Goal: Transaction & Acquisition: Purchase product/service

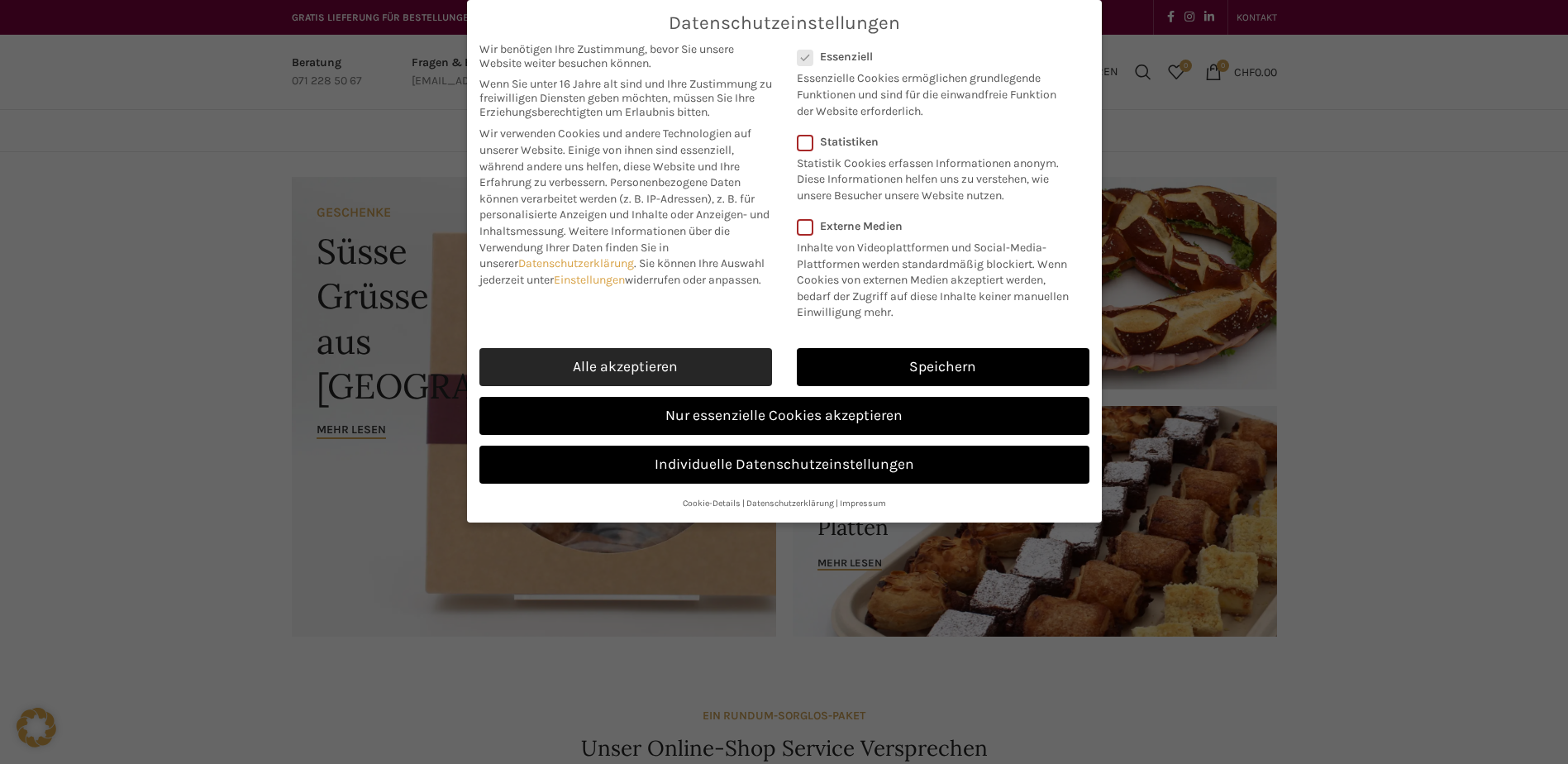
click at [704, 361] on link "Alle akzeptieren" at bounding box center [625, 367] width 292 height 38
checkbox input "true"
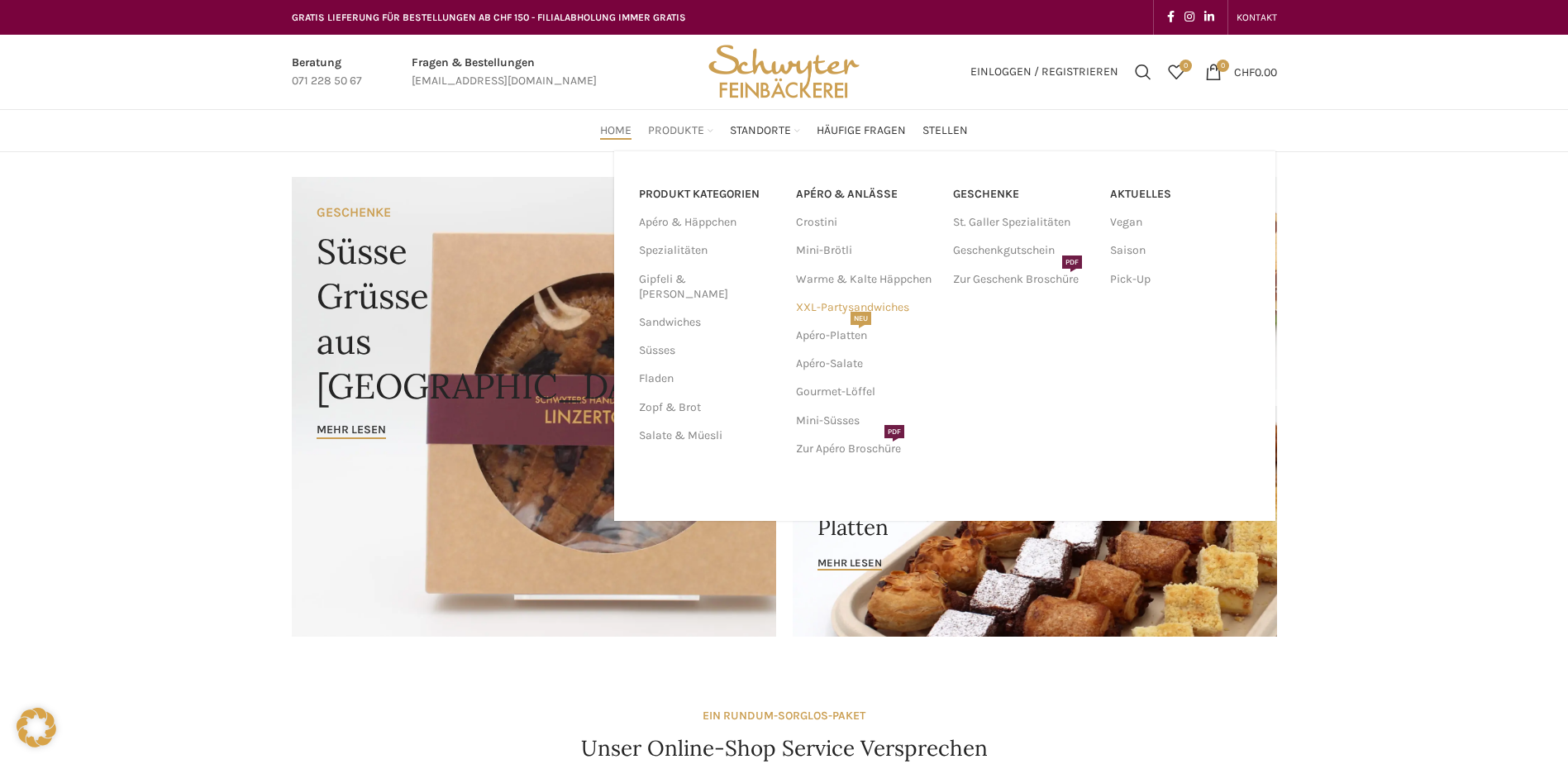
click at [892, 308] on link "XXL-Partysandwiches" at bounding box center [866, 308] width 141 height 28
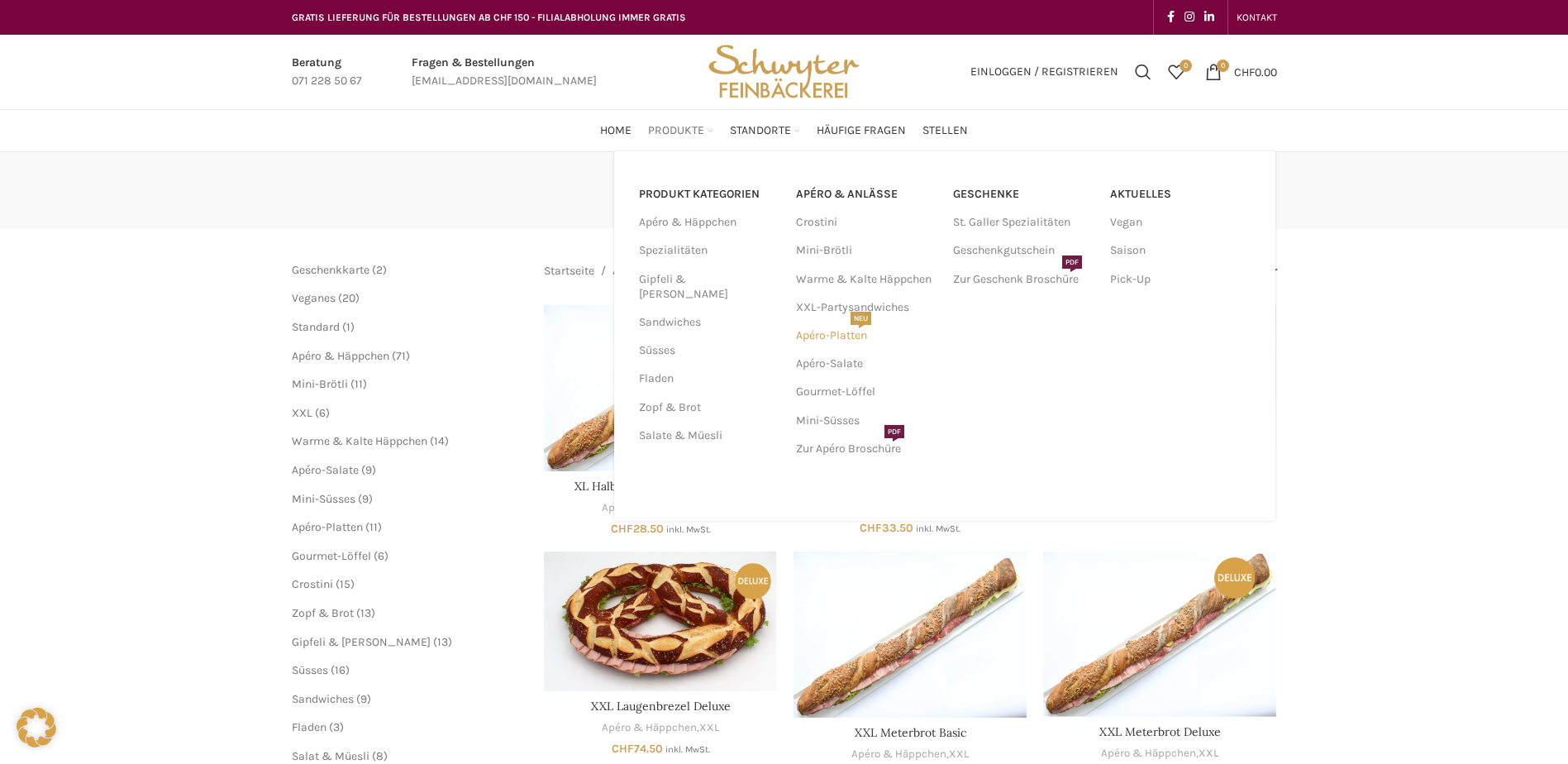
click at [863, 337] on link "Apéro-Platten NEU" at bounding box center [866, 336] width 141 height 28
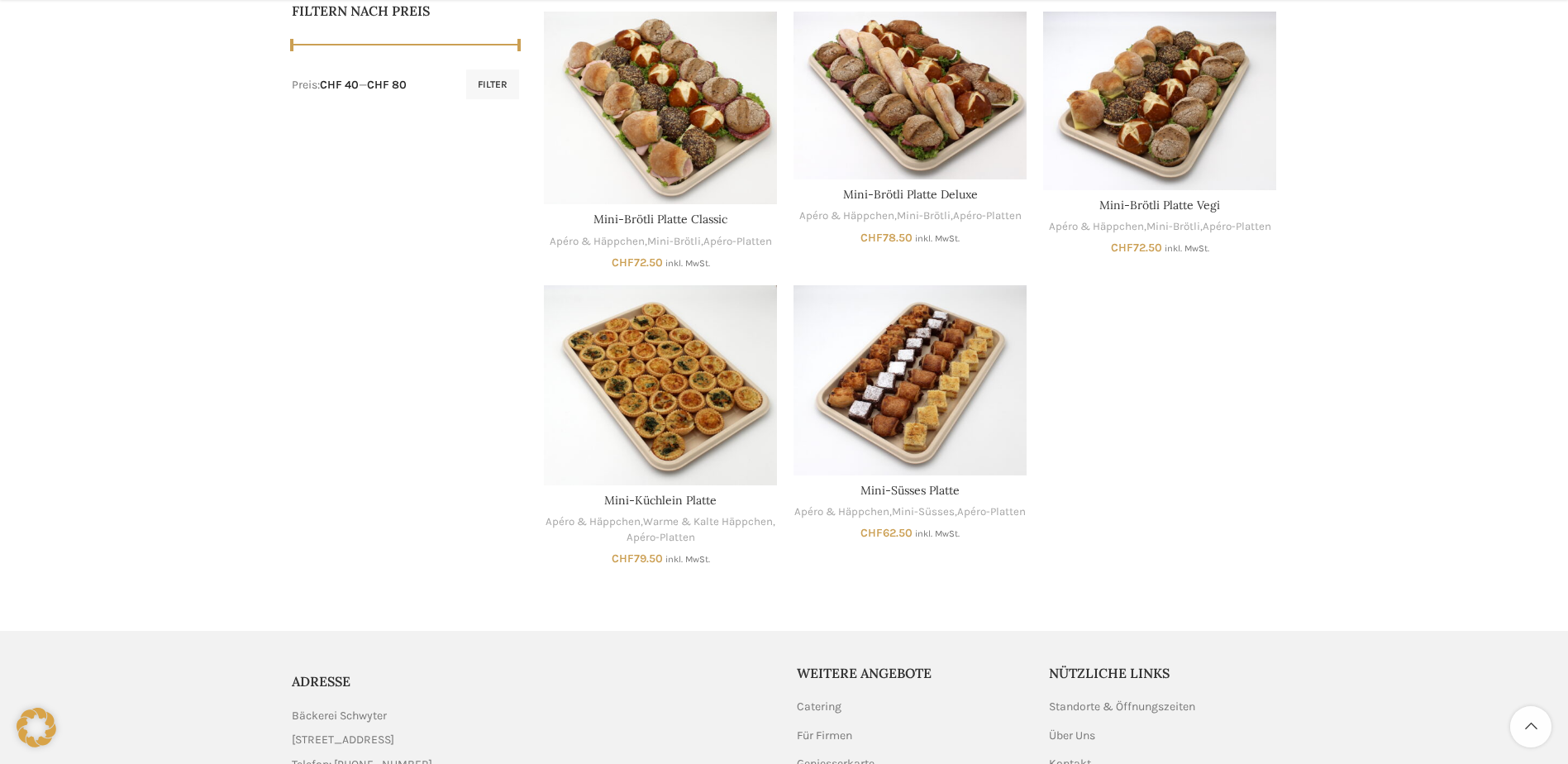
scroll to position [909, 0]
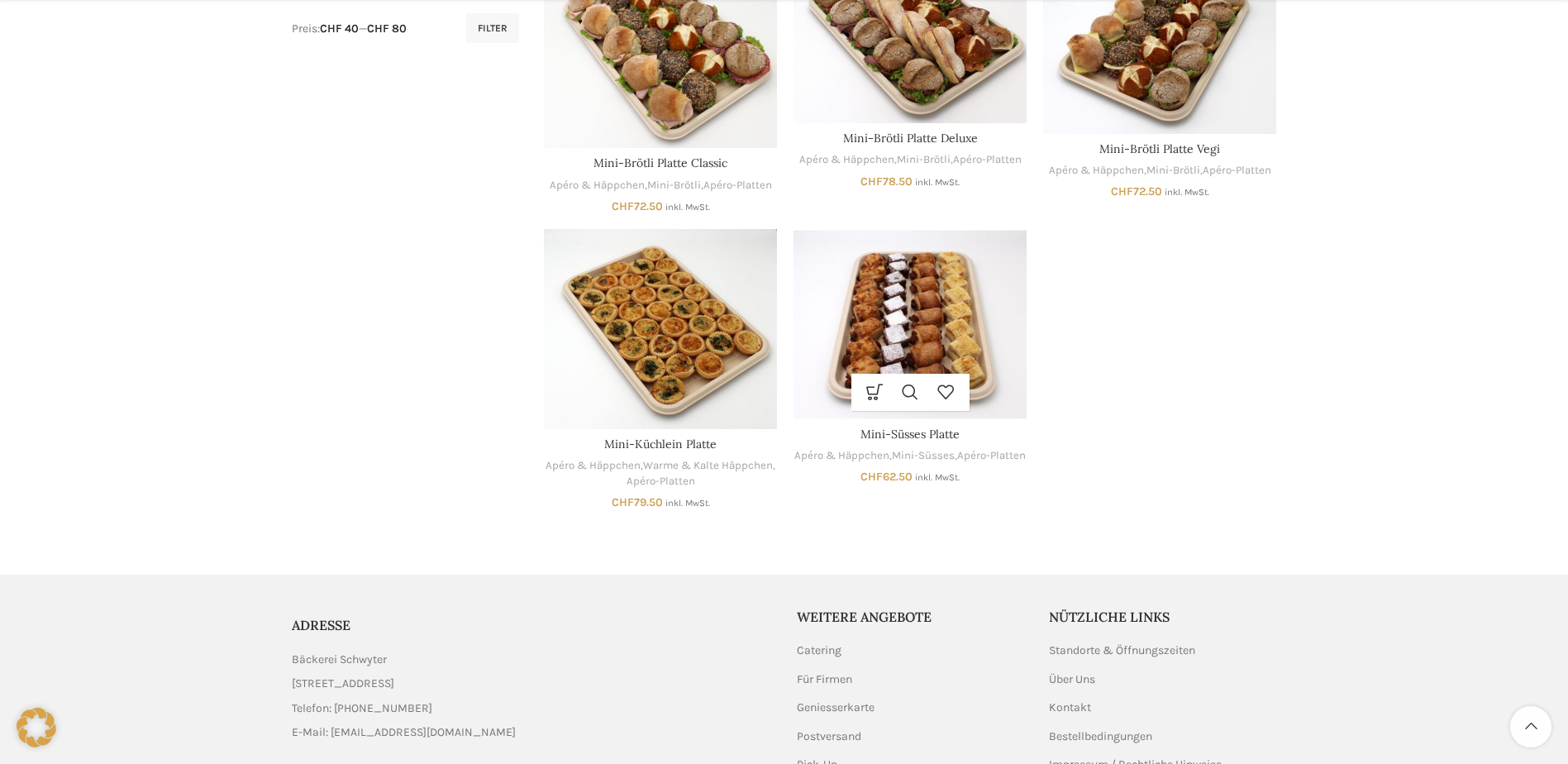
click at [896, 357] on img "Mini-Süsses Platte" at bounding box center [910, 324] width 233 height 191
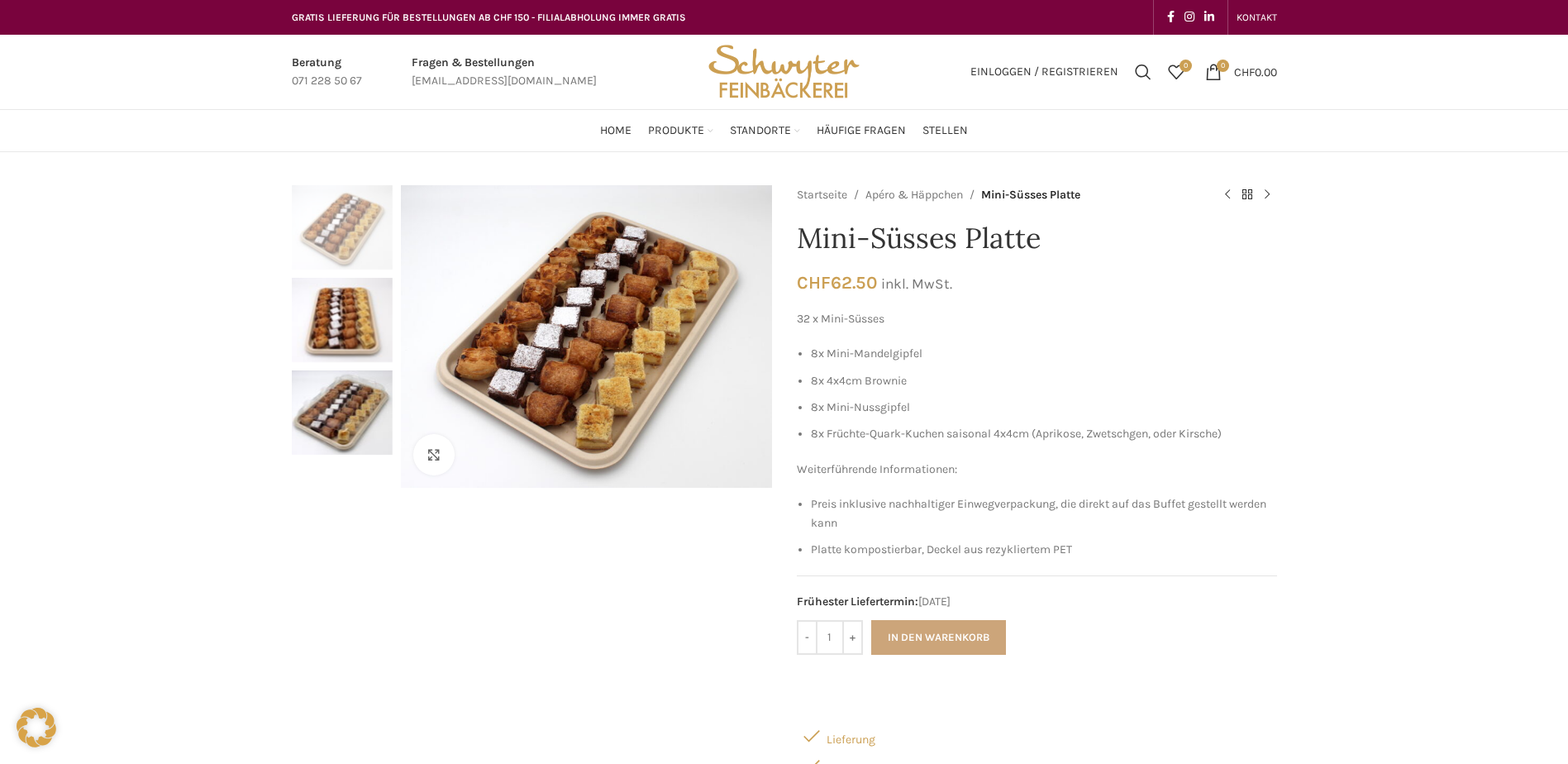
click at [918, 637] on button "In den Warenkorb" at bounding box center [938, 637] width 135 height 35
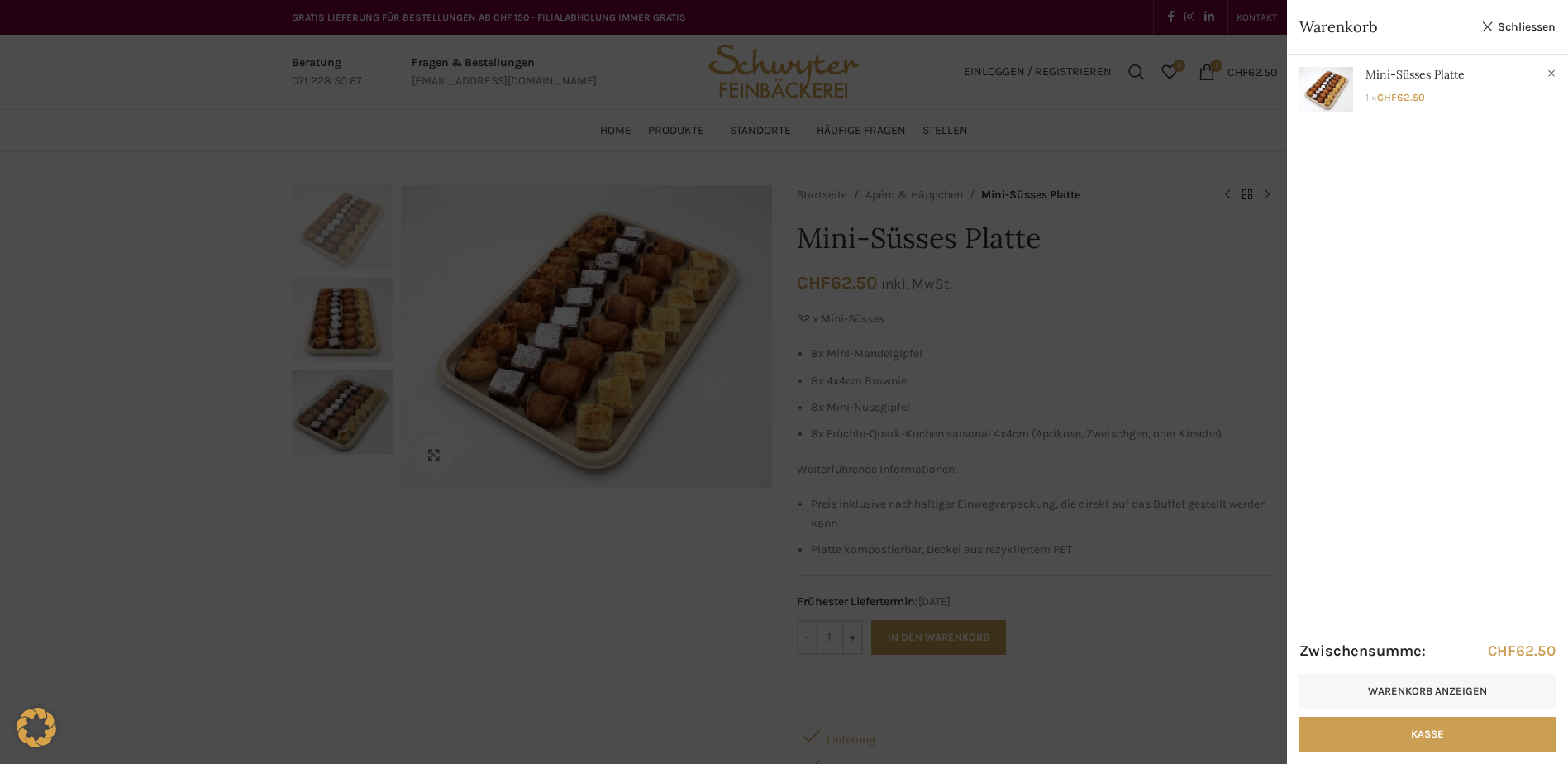
click at [948, 195] on div at bounding box center [784, 382] width 1568 height 764
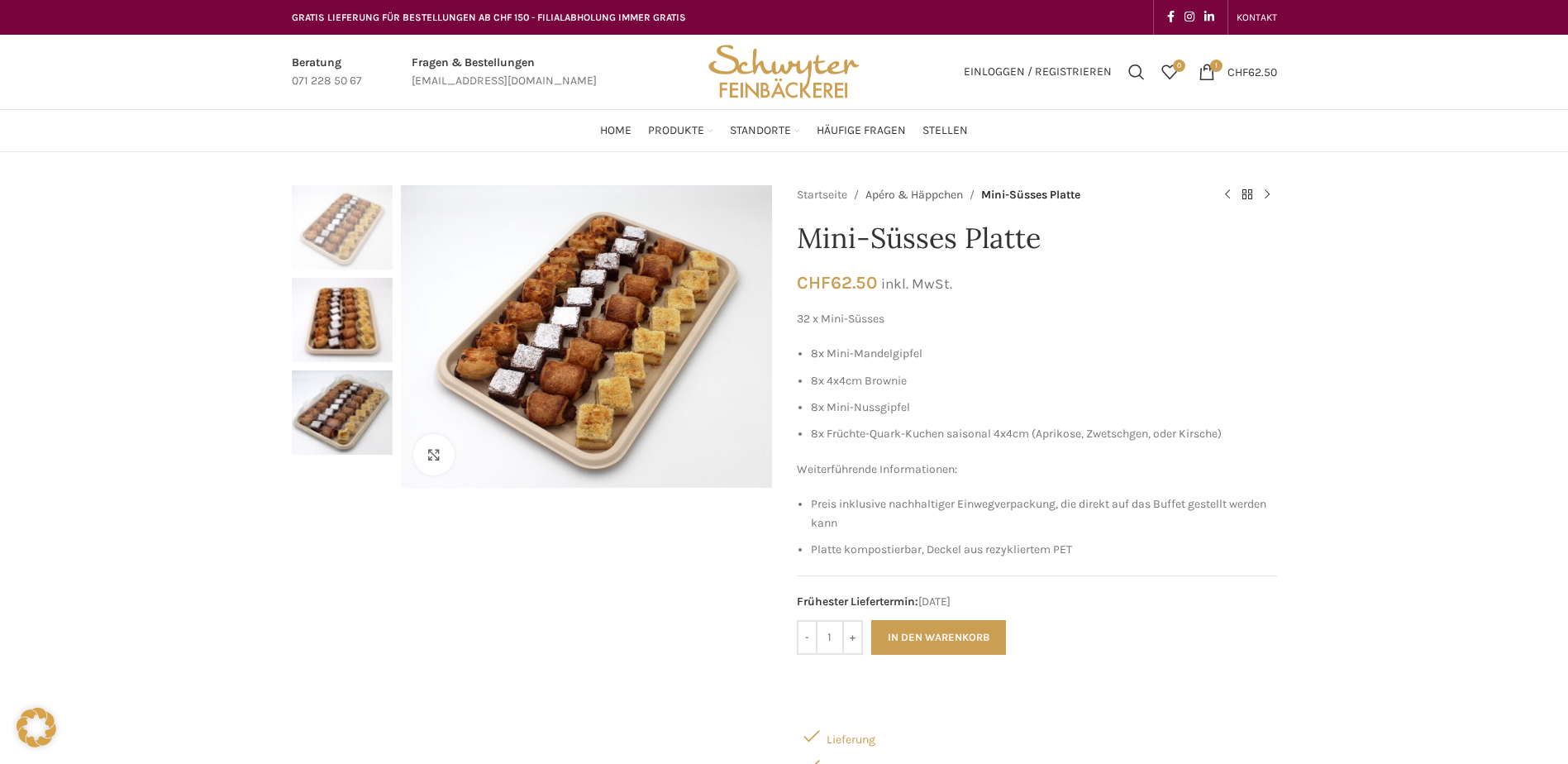
click at [906, 199] on link "Apéro & Häppchen" at bounding box center [914, 195] width 97 height 19
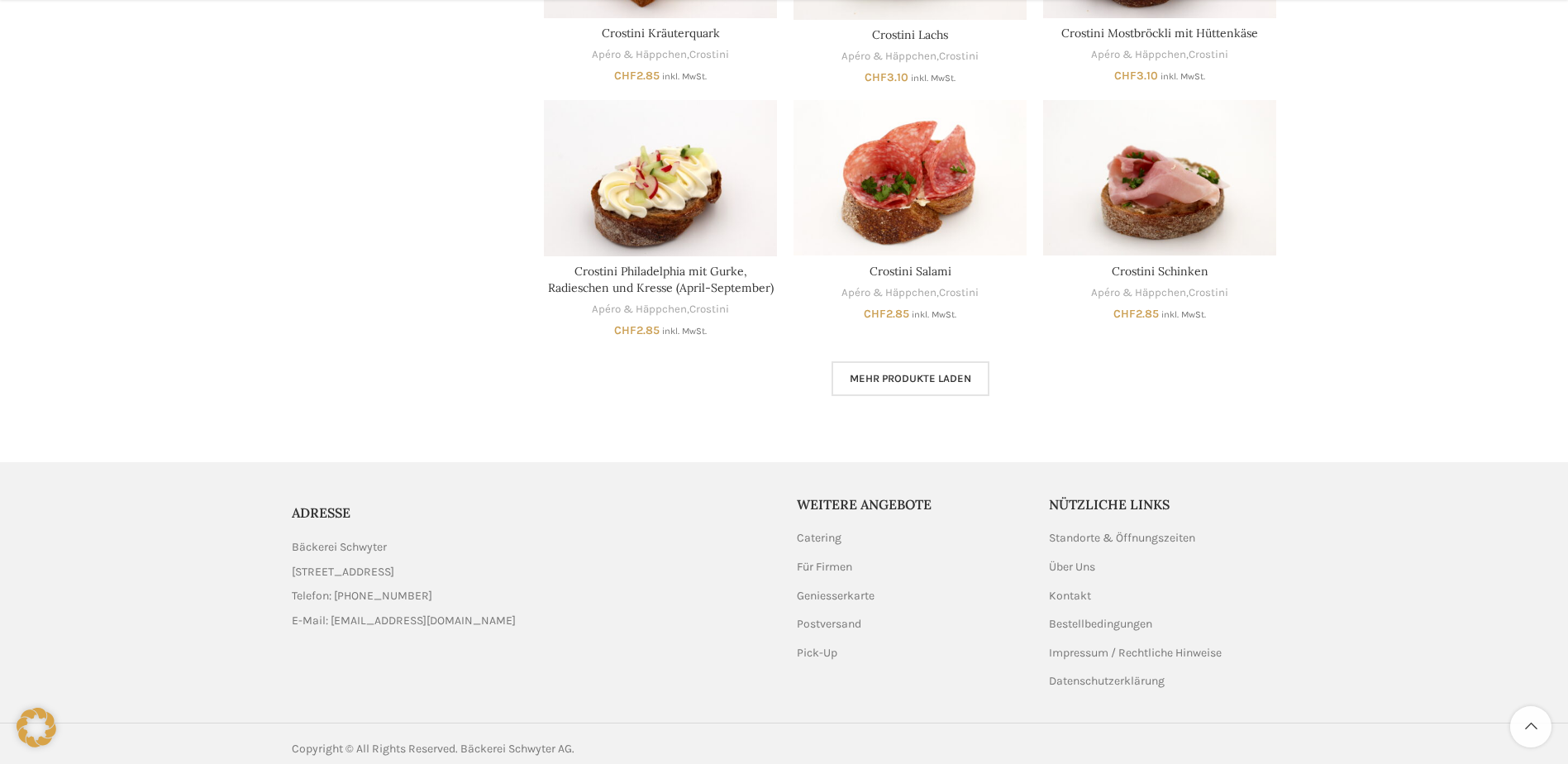
scroll to position [997, 0]
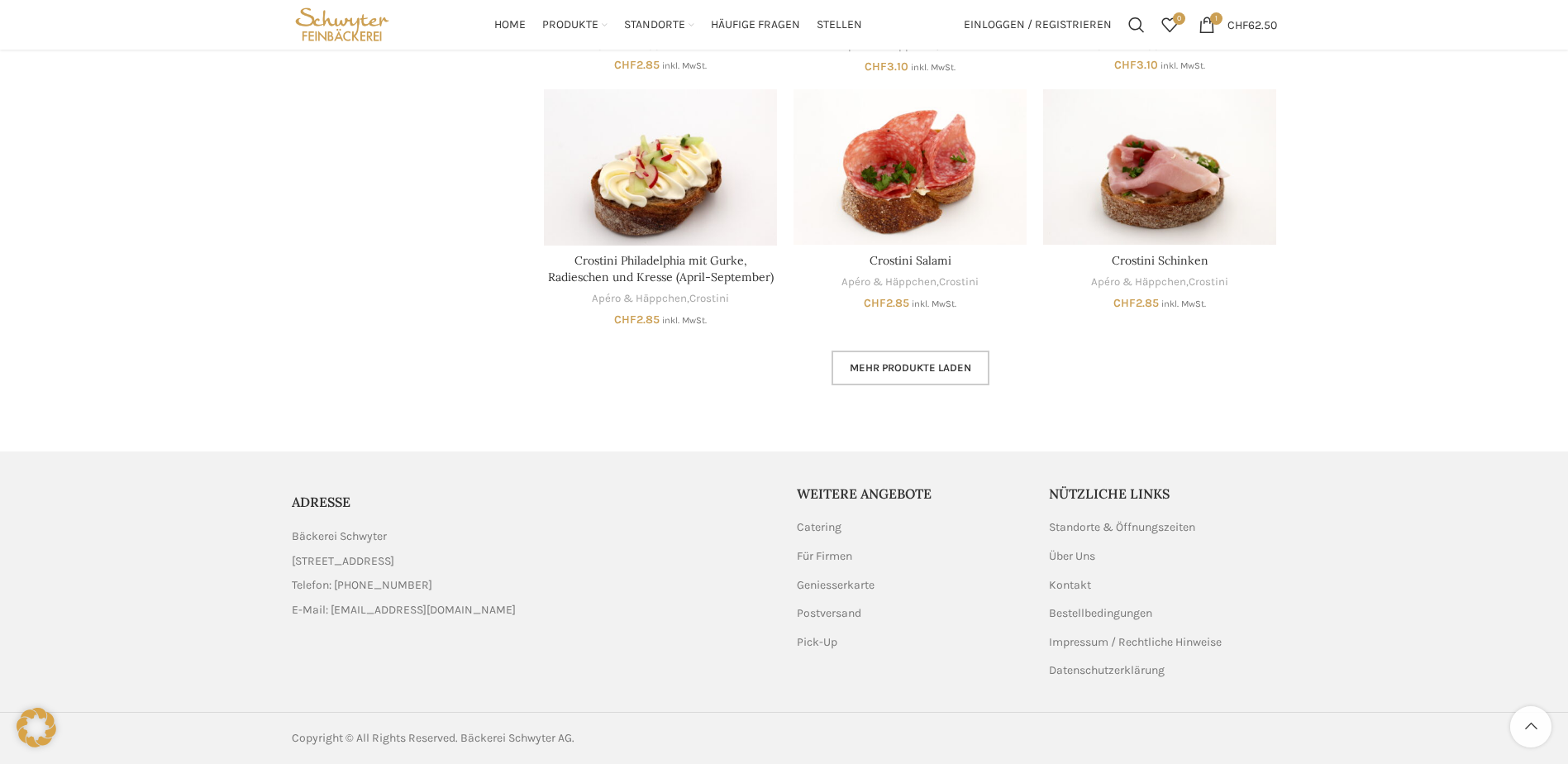
click at [856, 363] on span "Mehr Produkte laden" at bounding box center [910, 368] width 121 height 13
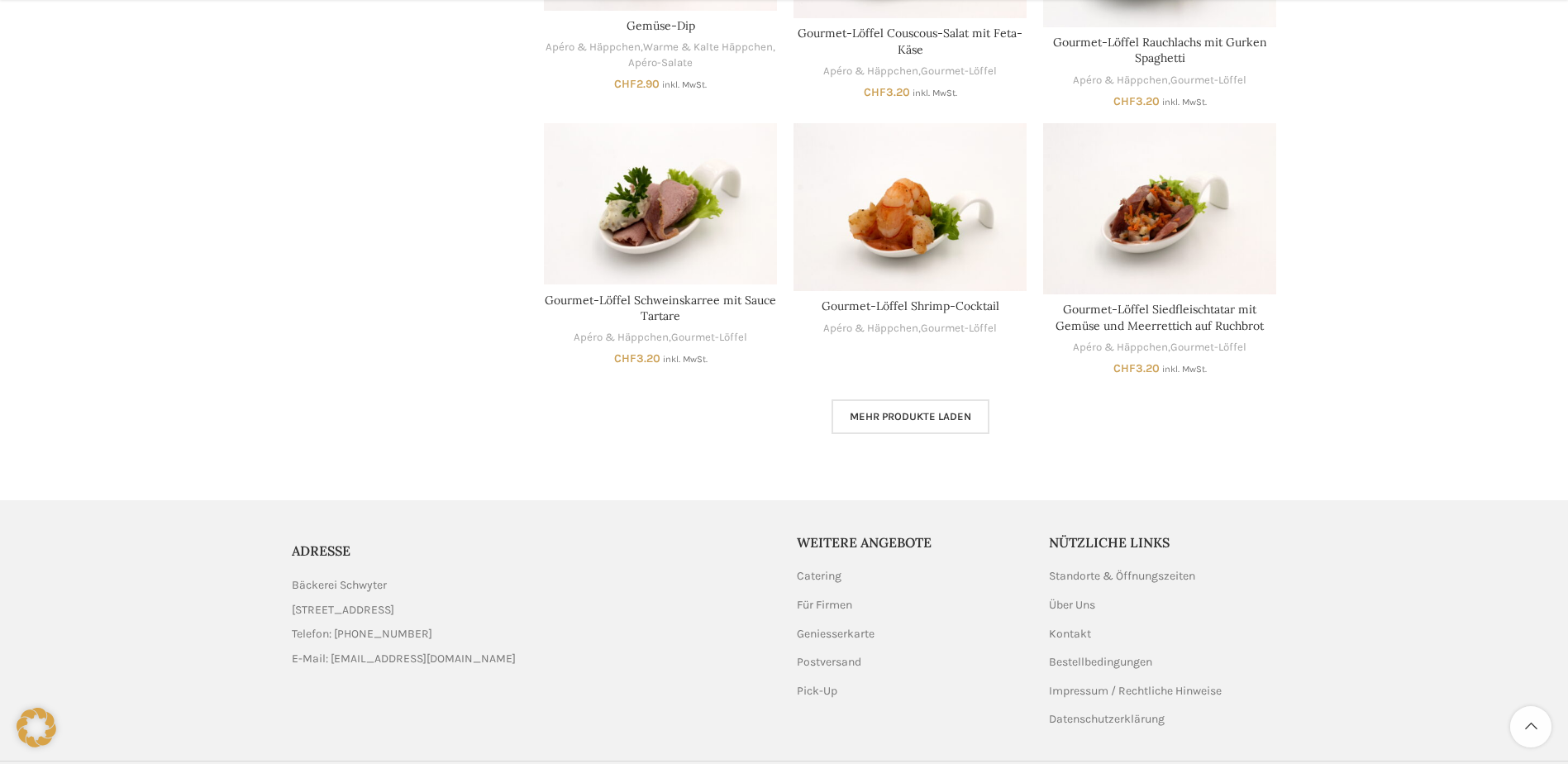
scroll to position [2075, 0]
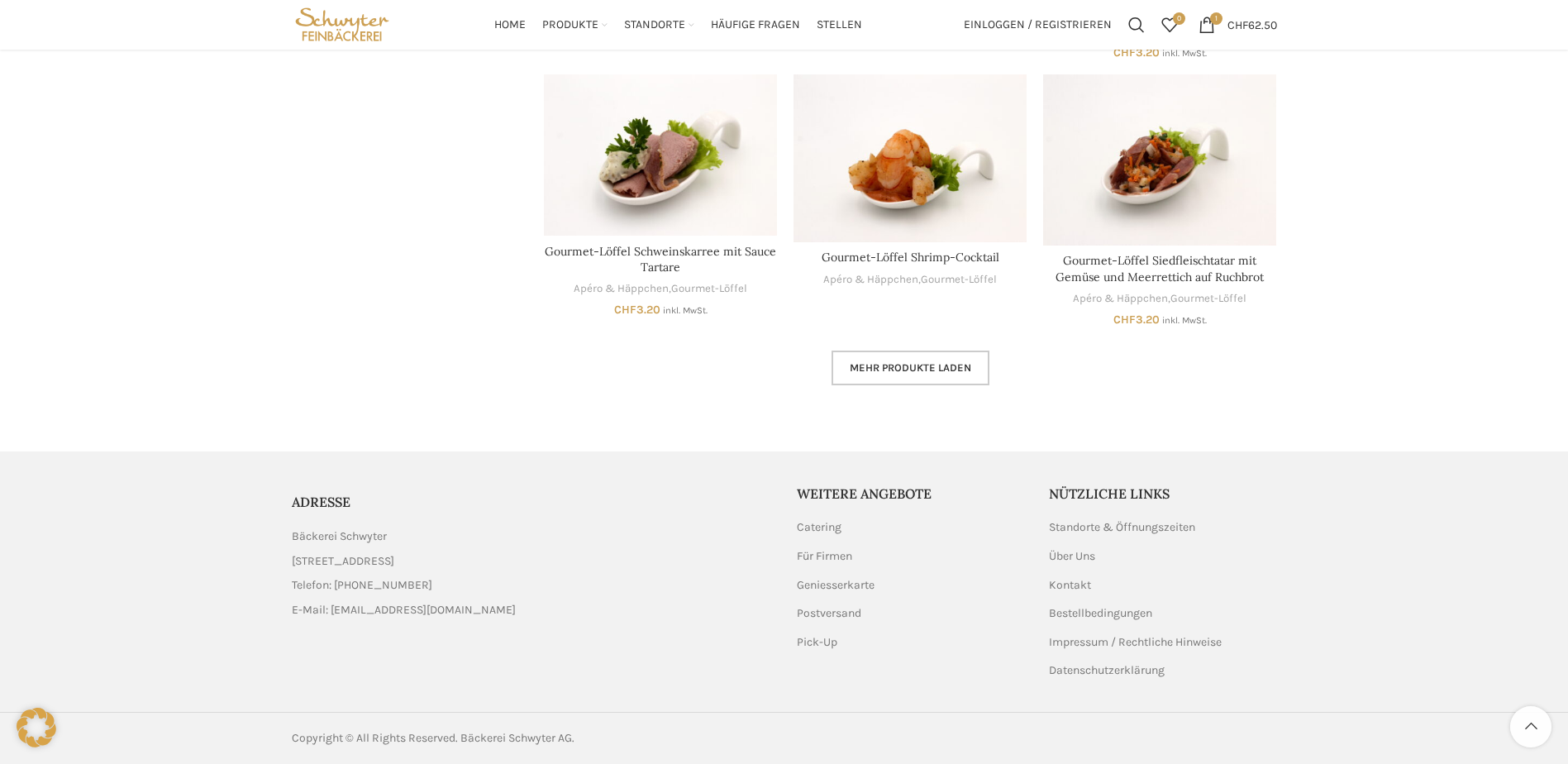
click at [889, 376] on link "Mehr Produkte laden" at bounding box center [910, 368] width 158 height 35
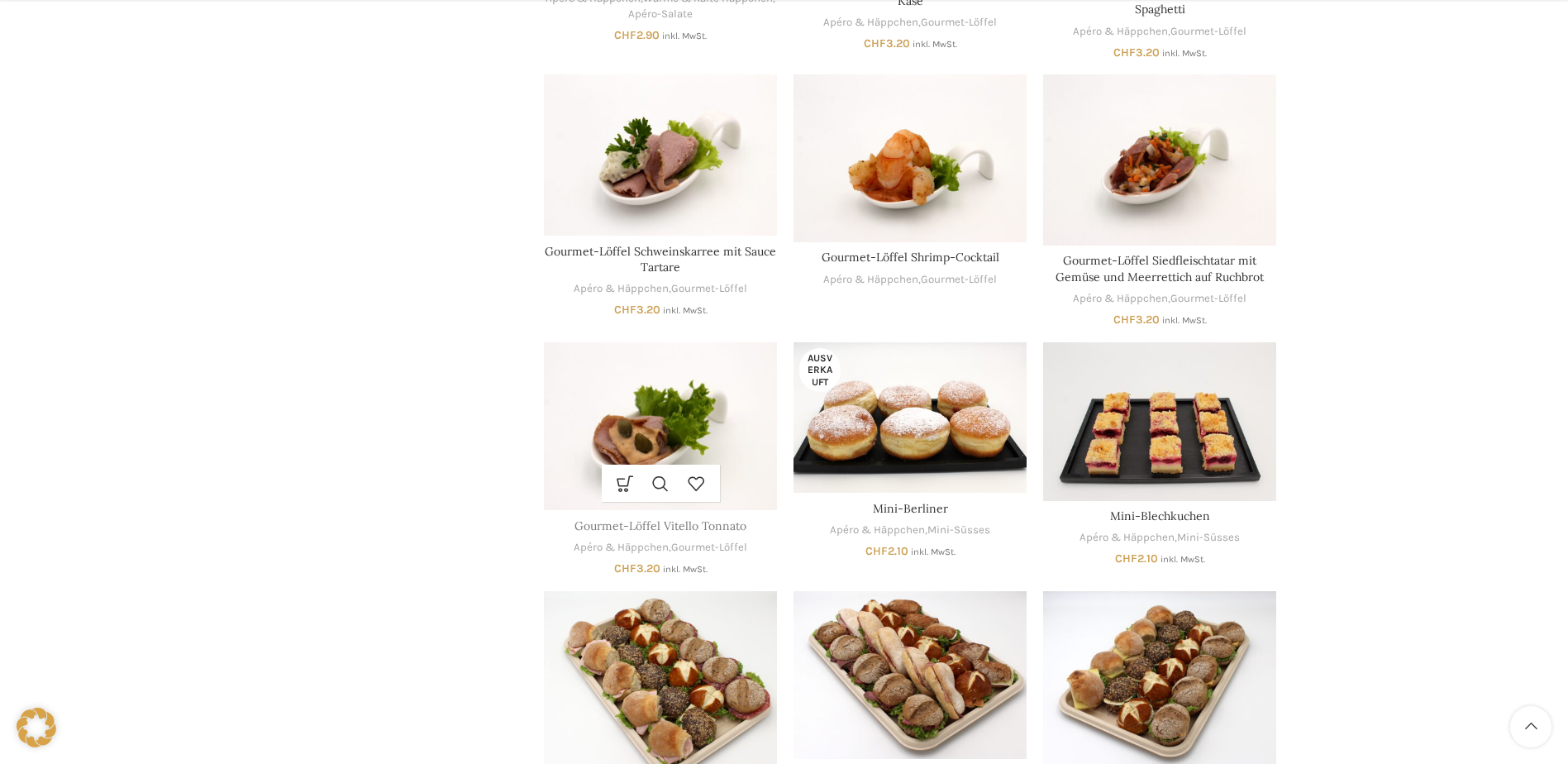
scroll to position [2157, 0]
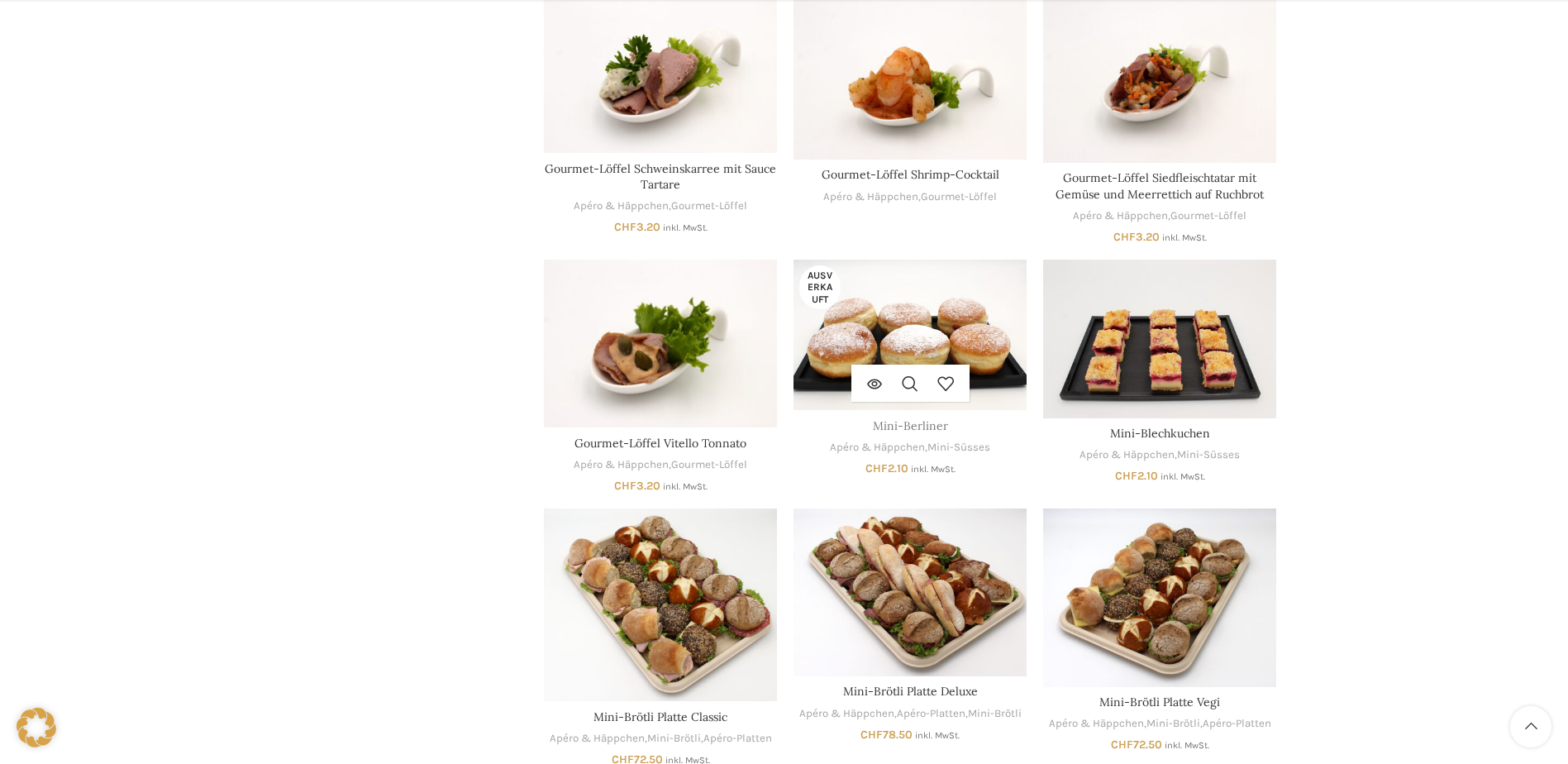
click at [905, 428] on link "Mini-Berliner" at bounding box center [910, 425] width 75 height 15
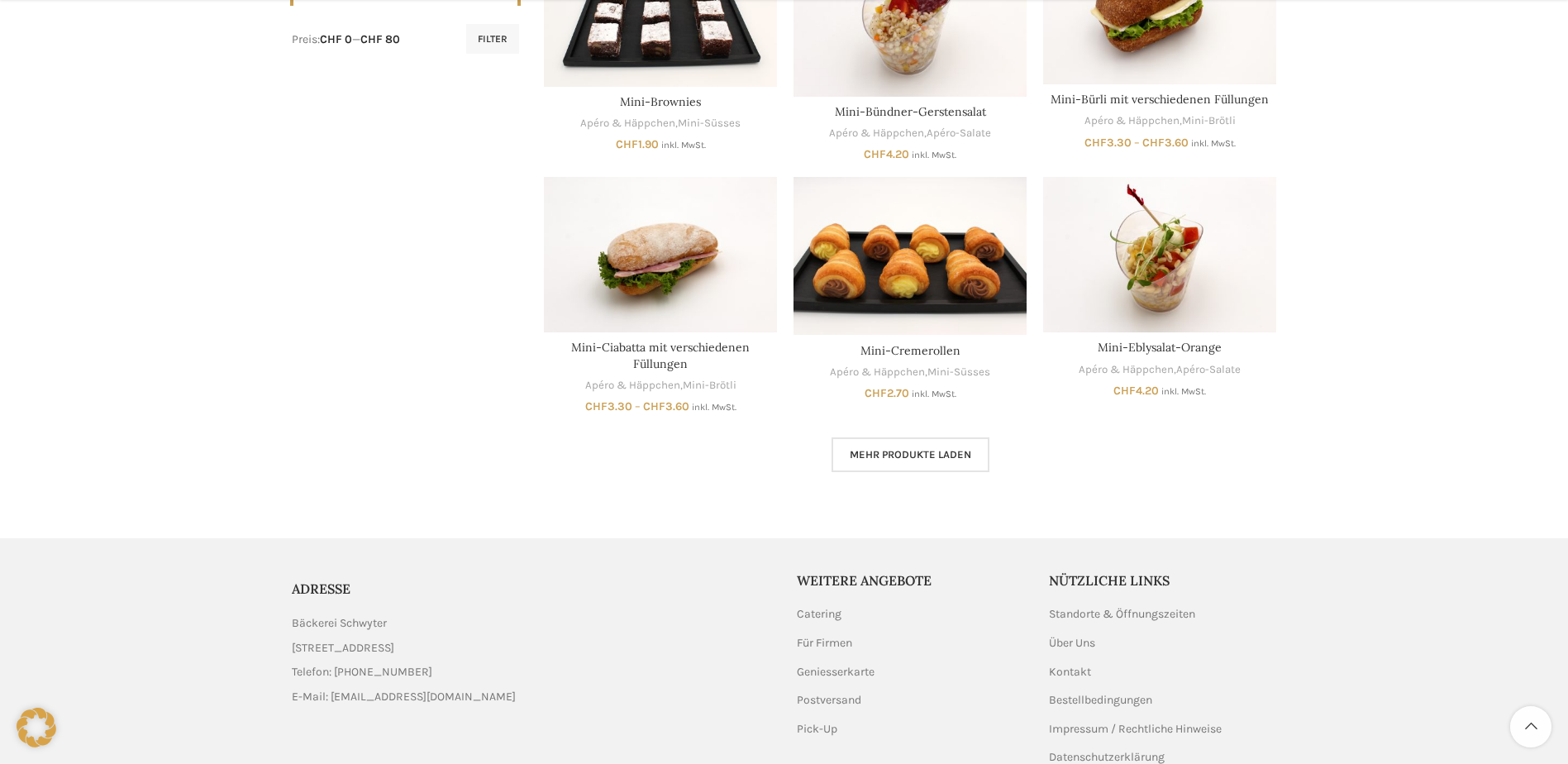
scroll to position [909, 0]
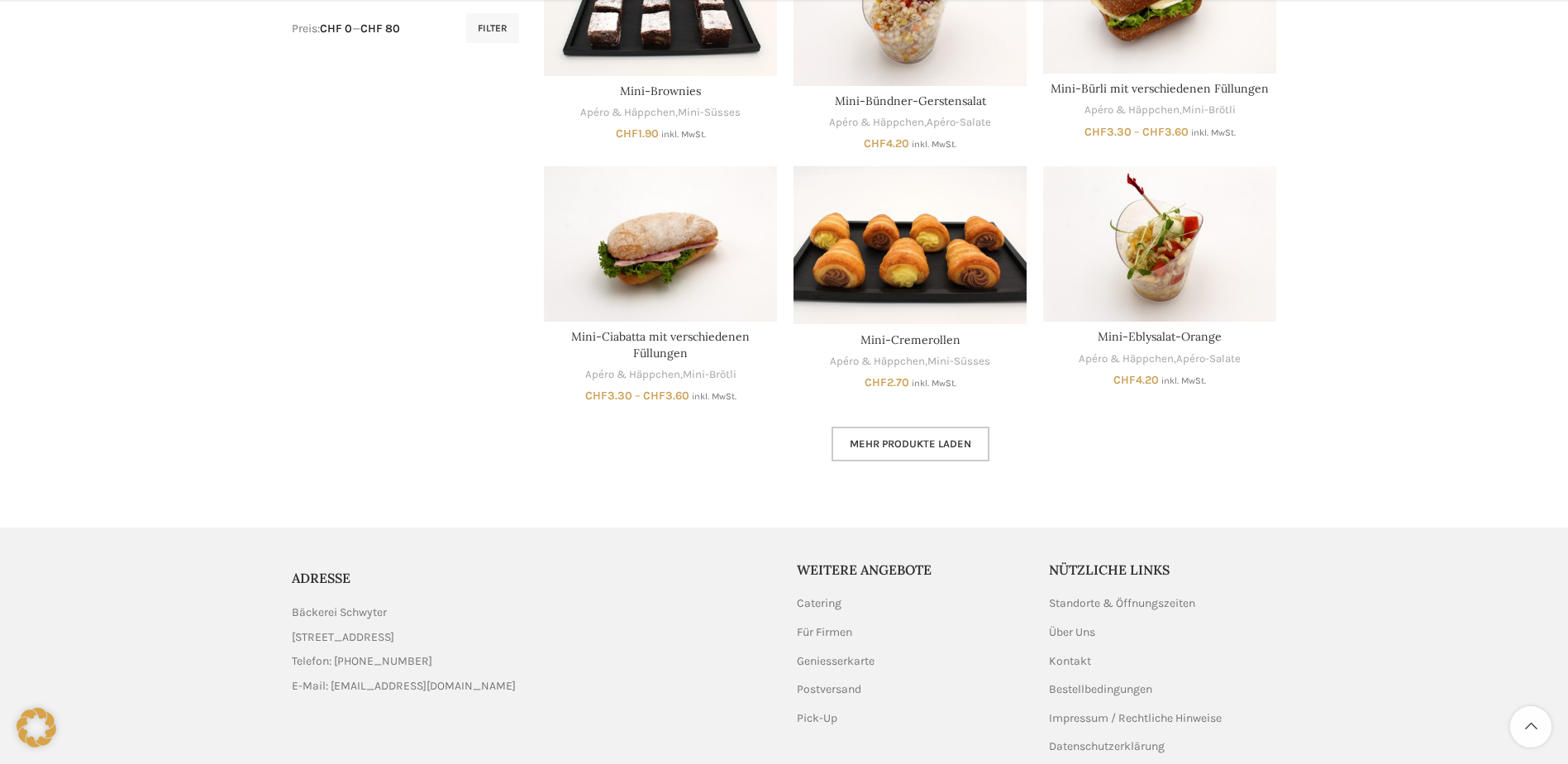
click at [912, 447] on span "Mehr Produkte laden" at bounding box center [910, 443] width 121 height 13
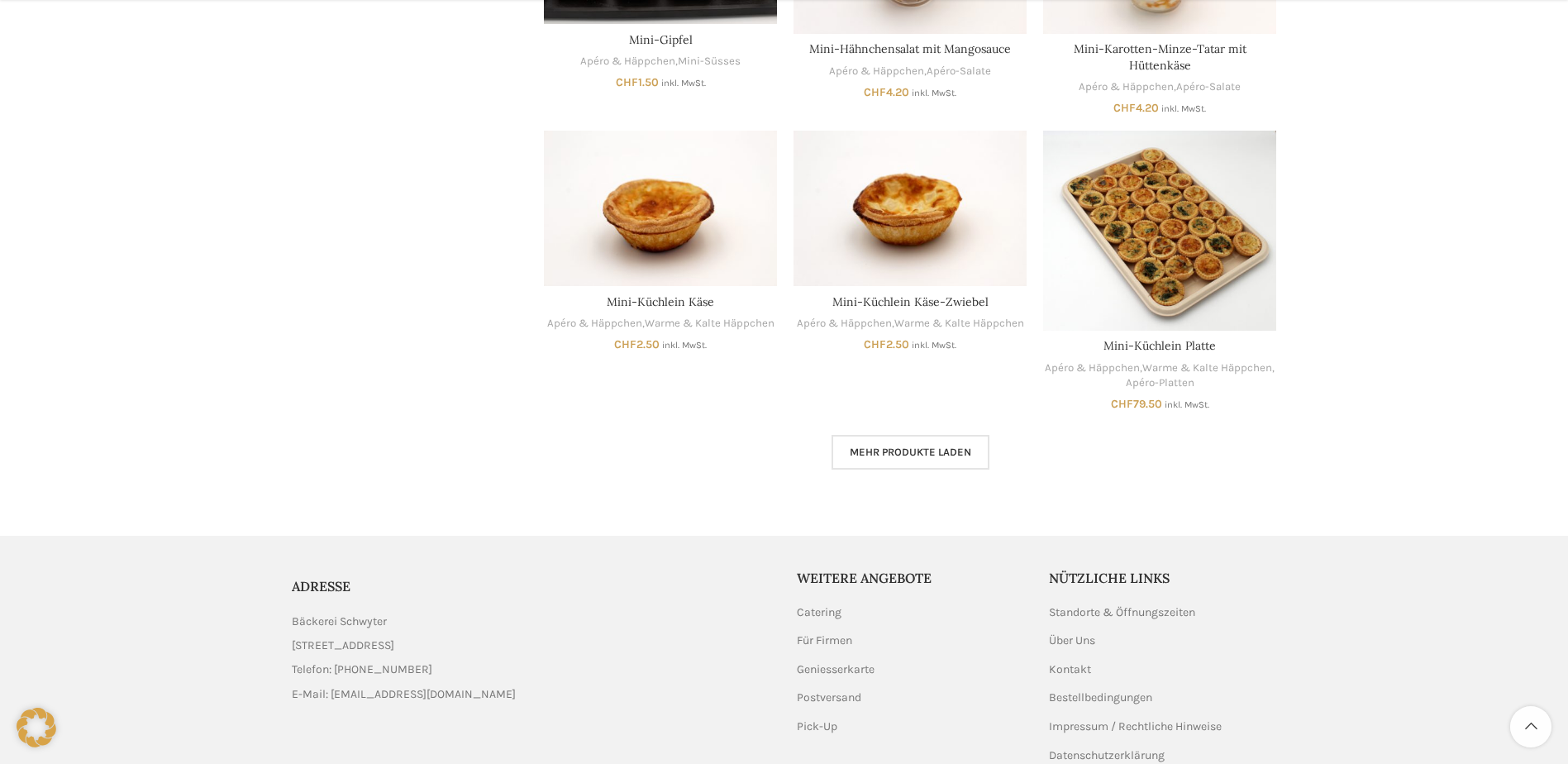
scroll to position [2007, 0]
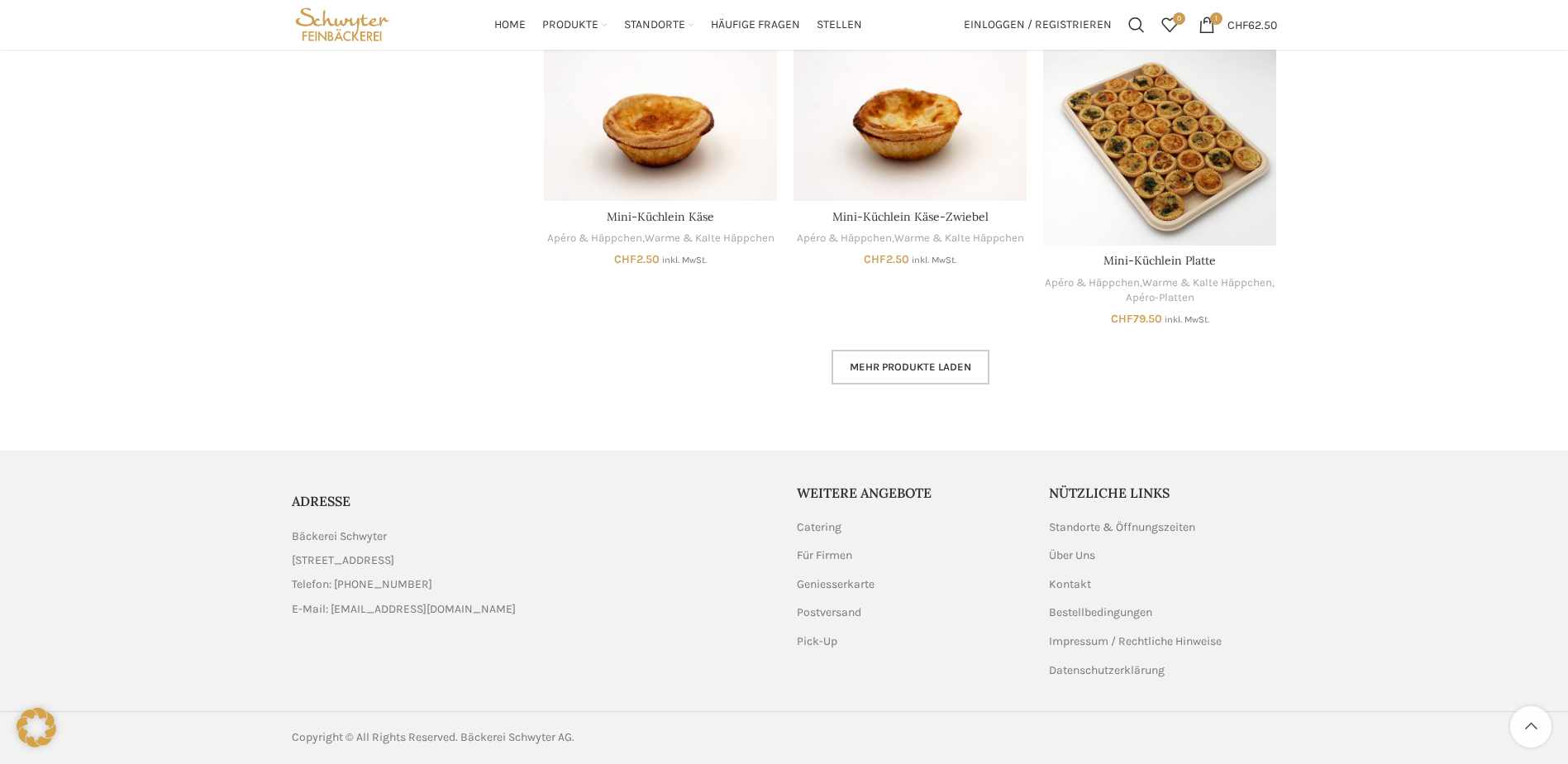
click at [974, 371] on link "Mehr Produkte laden" at bounding box center [910, 367] width 158 height 35
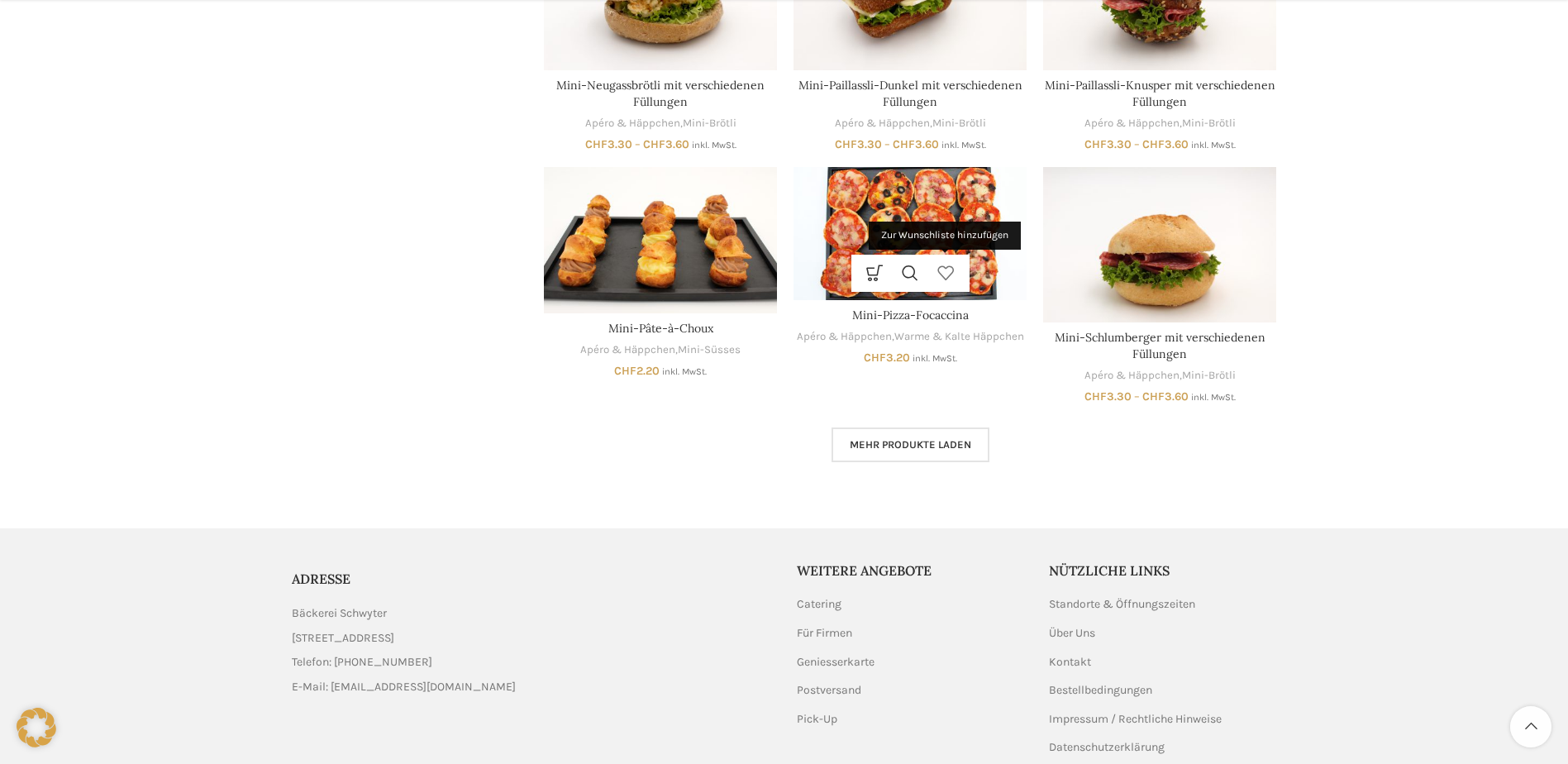
scroll to position [3016, 0]
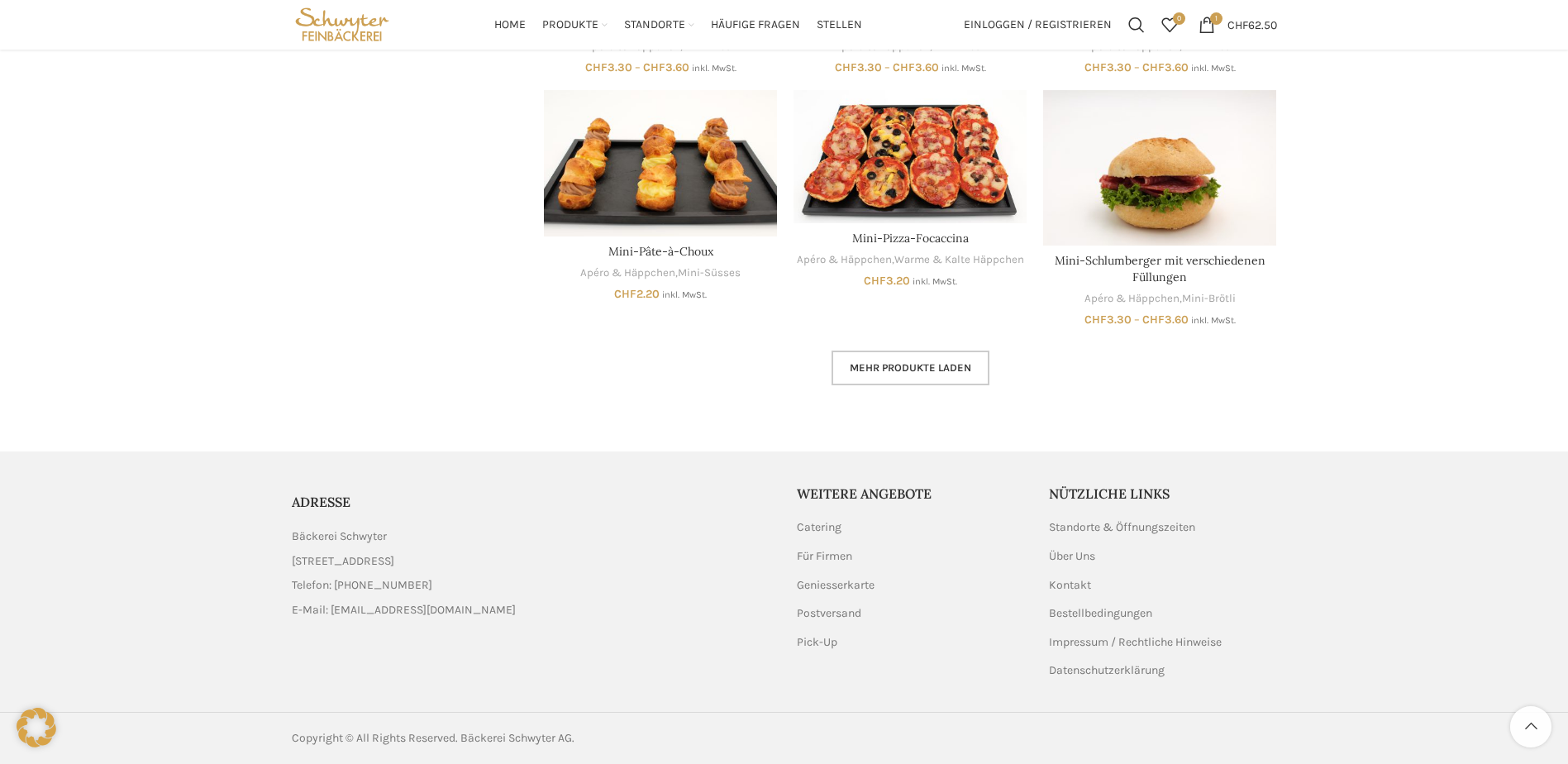
click at [928, 367] on span "Mehr Produkte laden" at bounding box center [910, 368] width 121 height 13
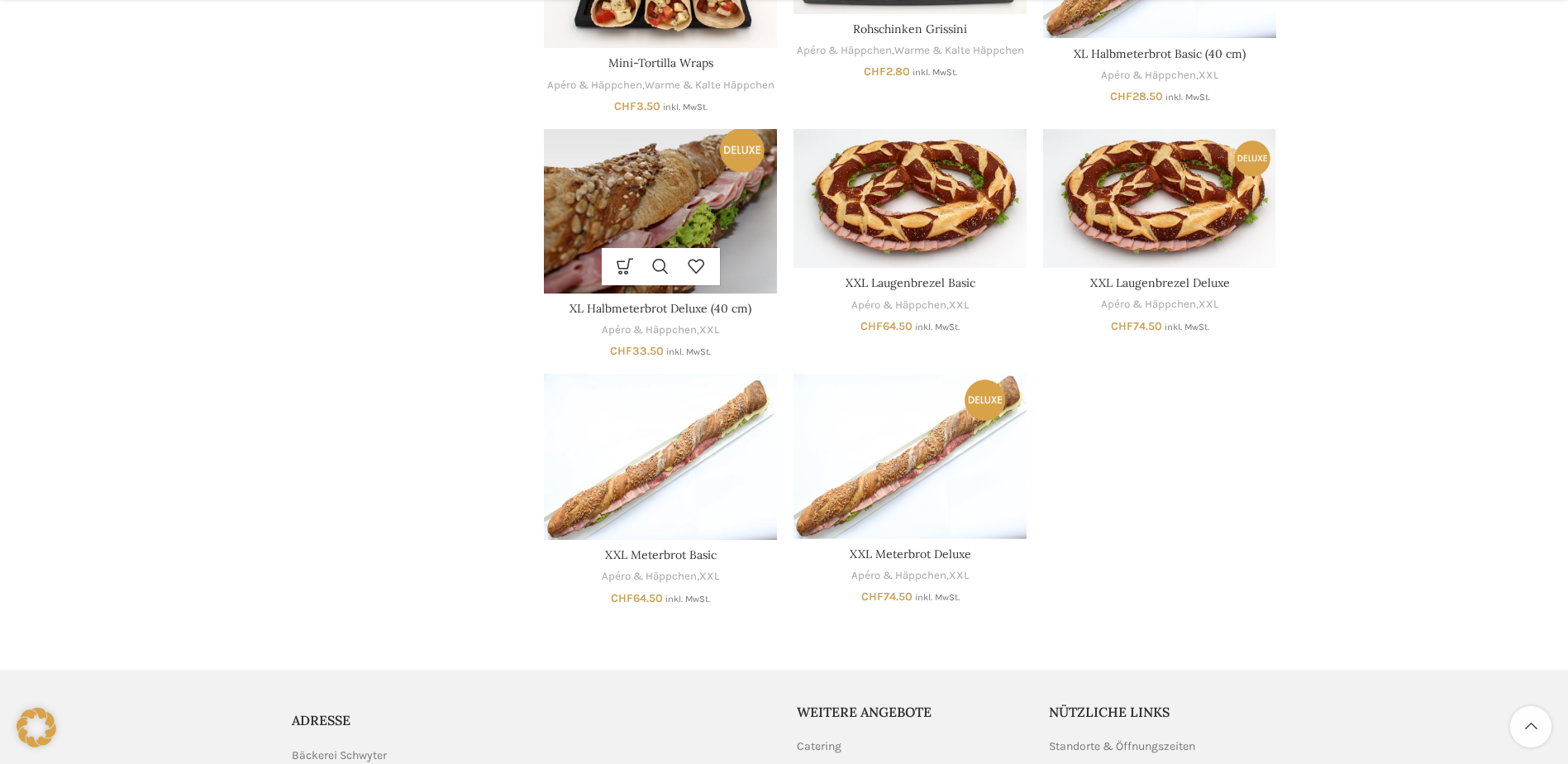
scroll to position [3761, 0]
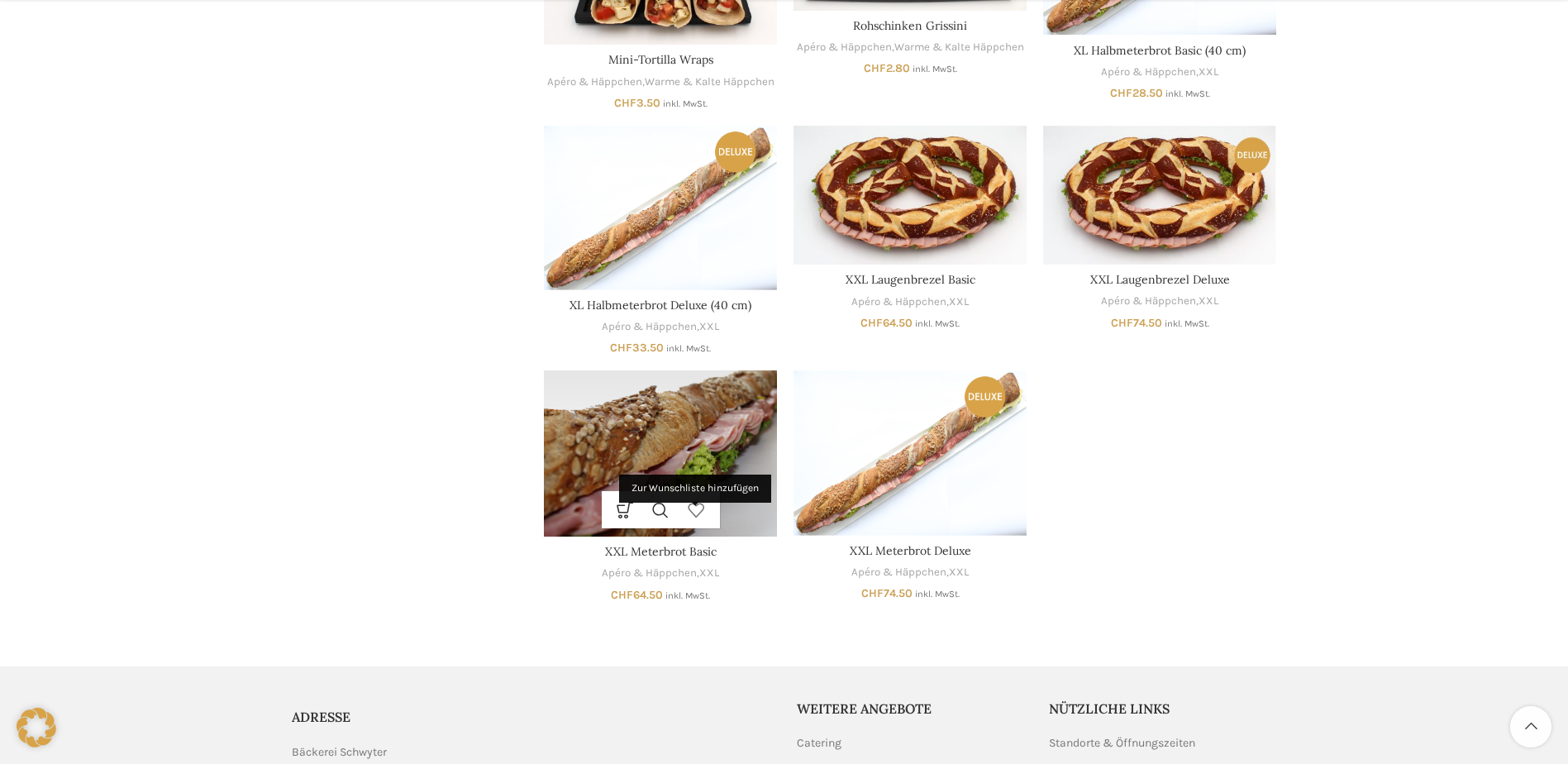
click at [699, 520] on link "Zur Wunschliste hinzufügen" at bounding box center [696, 510] width 35 height 37
click at [692, 477] on img "XXL Meterbrot Basic" at bounding box center [660, 454] width 233 height 167
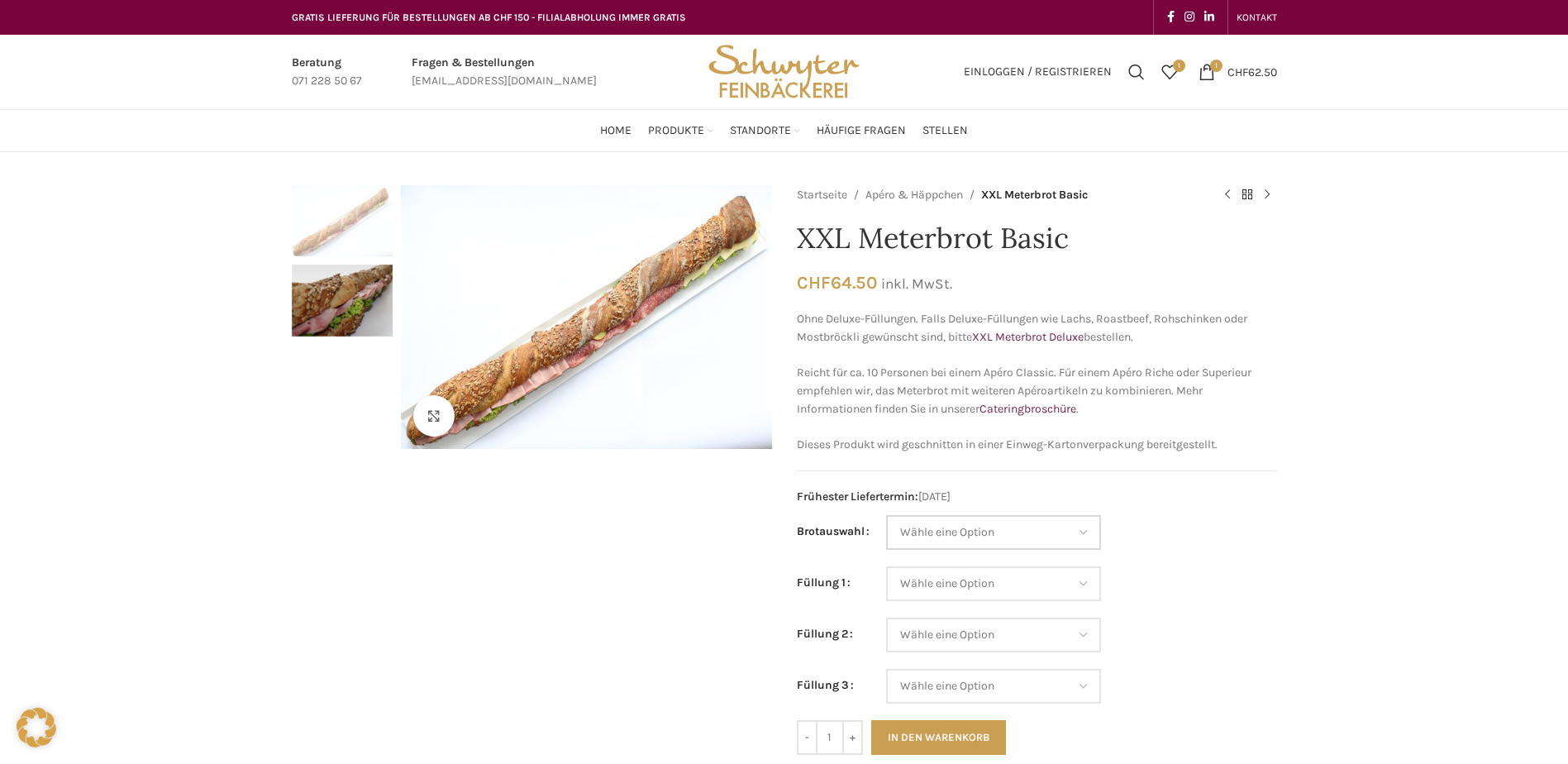
click at [964, 535] on select "Wähle eine Option Baguette Paillasse dunkel Paillasse knusper (Bild) Laugenbagu…" at bounding box center [993, 532] width 215 height 35
click at [886, 515] on select "Wähle eine Option Baguette Paillasse dunkel Paillasse knusper (Bild) Laugenbagu…" at bounding box center [993, 532] width 215 height 35
select select "Paillasse dunkel"
click at [1000, 597] on select "Wähle eine Option Salami Schinken Fleischkäse Trutenschinken Appenzellerkäse Gr…" at bounding box center [993, 583] width 215 height 35
select select "Salami"
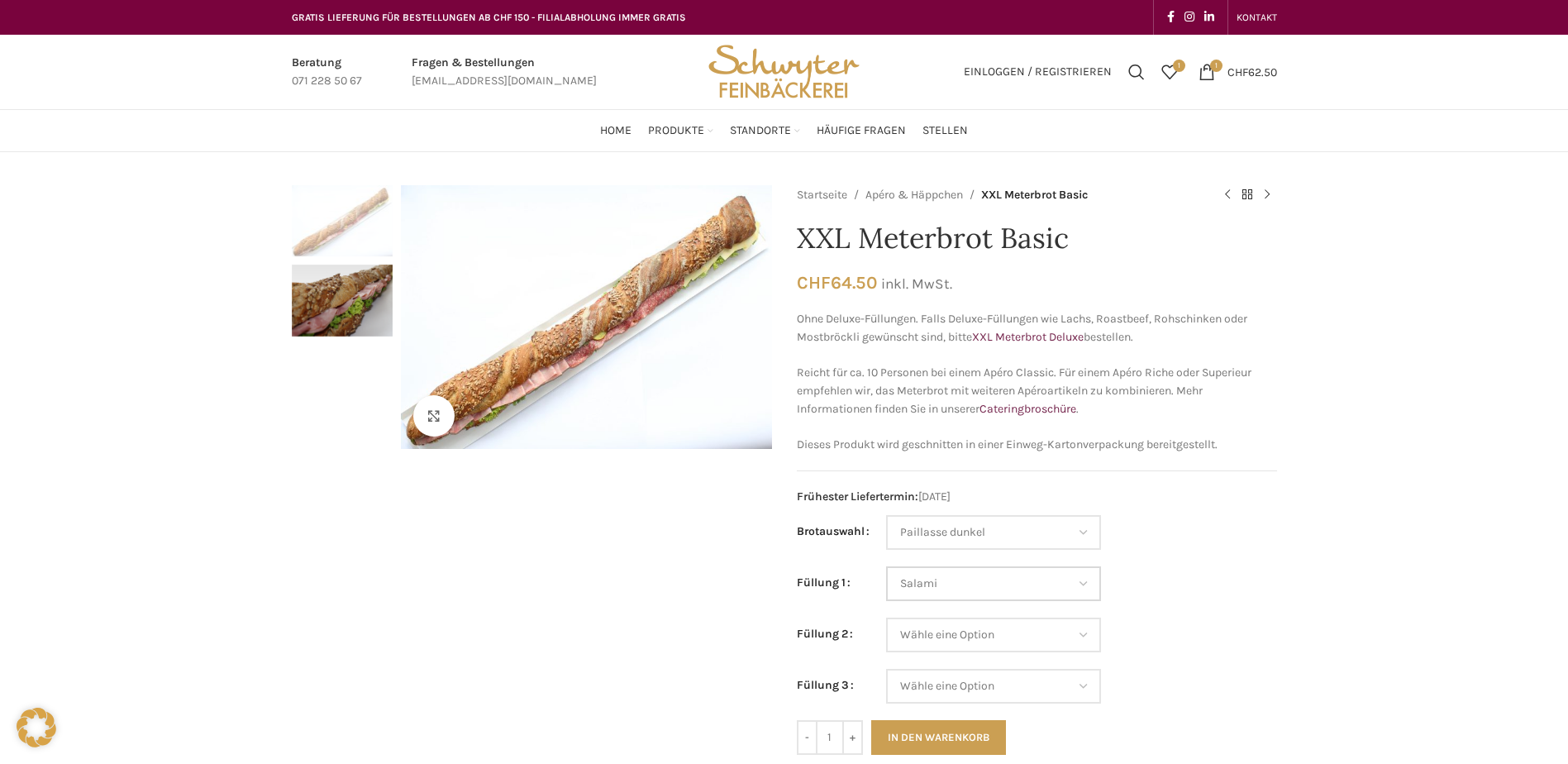
click at [886, 566] on select "Wähle eine Option Salami Schinken Fleischkäse Trutenschinken Appenzellerkäse Gr…" at bounding box center [993, 583] width 215 height 35
select select "Paillasse dunkel"
select select "Salami"
click at [941, 643] on select "Wähle eine Option Salami Schinken Fleischkäse Trutenschinken Appenzellerkäse Gr…" at bounding box center [993, 635] width 215 height 35
select select "Gruyère"
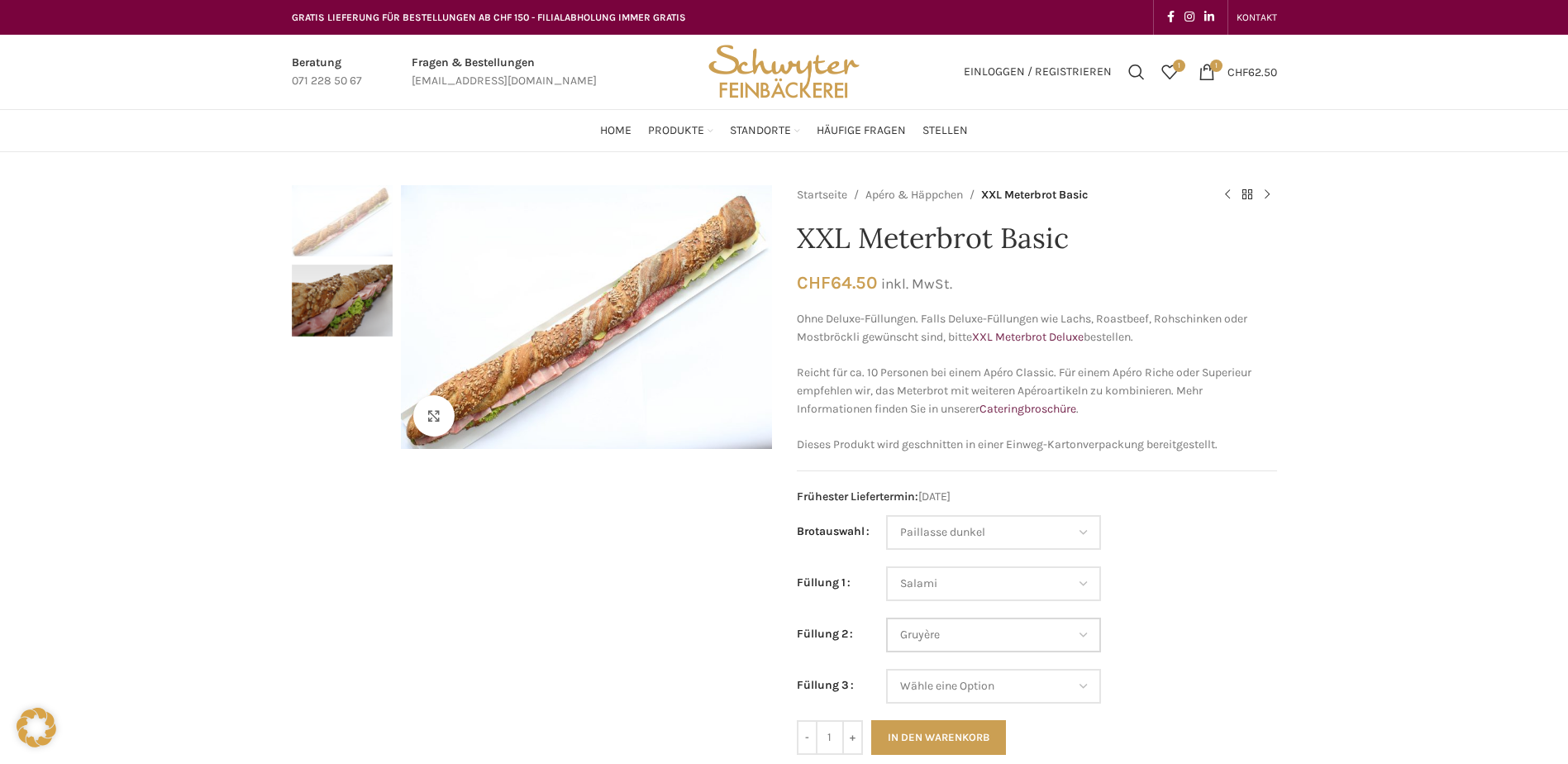
click at [886, 618] on select "Wähle eine Option Salami Schinken Fleischkäse Trutenschinken Appenzellerkäse Gr…" at bounding box center [993, 635] width 215 height 35
select select "Paillasse dunkel"
select select "Salami"
select select "Gruyère"
click at [938, 683] on select "Wähle eine Option Salami Schinken Fleischkäse Trutenschinken Appenzellerkäse Gr…" at bounding box center [993, 686] width 215 height 35
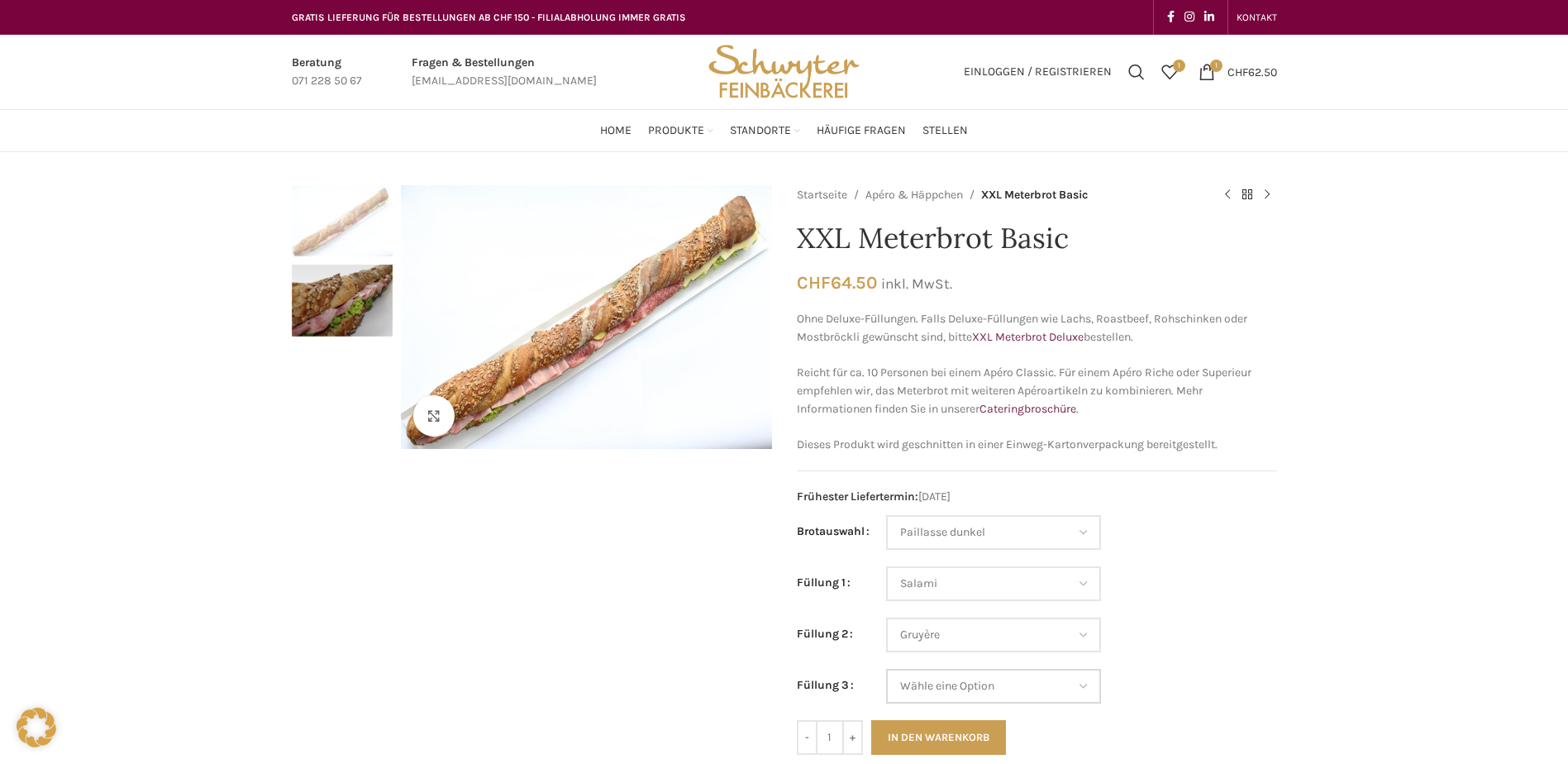
select select "Tomaten-Mozzarella"
click at [886, 669] on select "Wähle eine Option Salami Schinken Fleischkäse Trutenschinken Appenzellerkäse Gr…" at bounding box center [993, 686] width 215 height 35
select select "Paillasse dunkel"
select select "Salami"
select select "Gruyère"
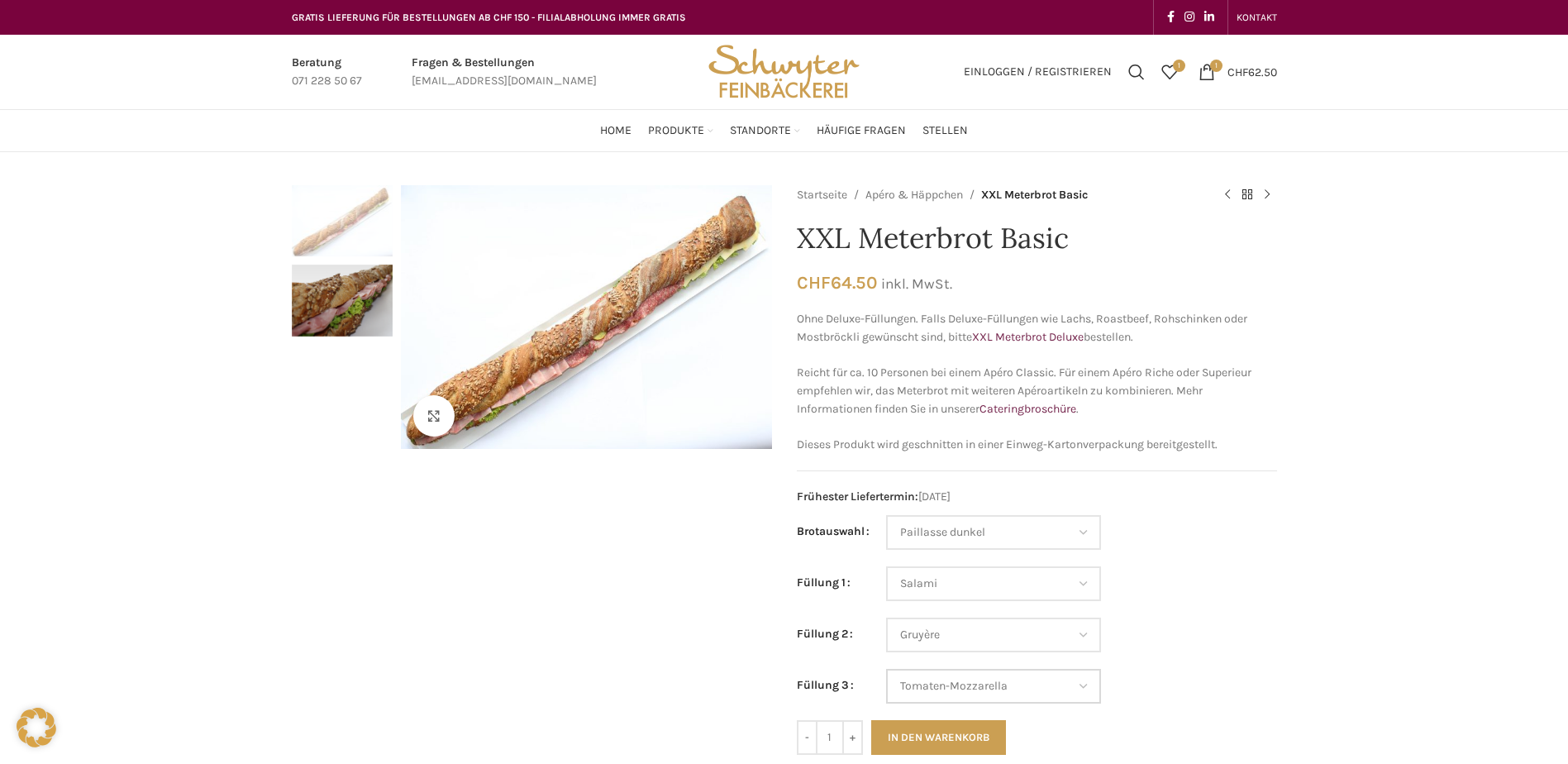
select select "Tomaten-Mozzarella"
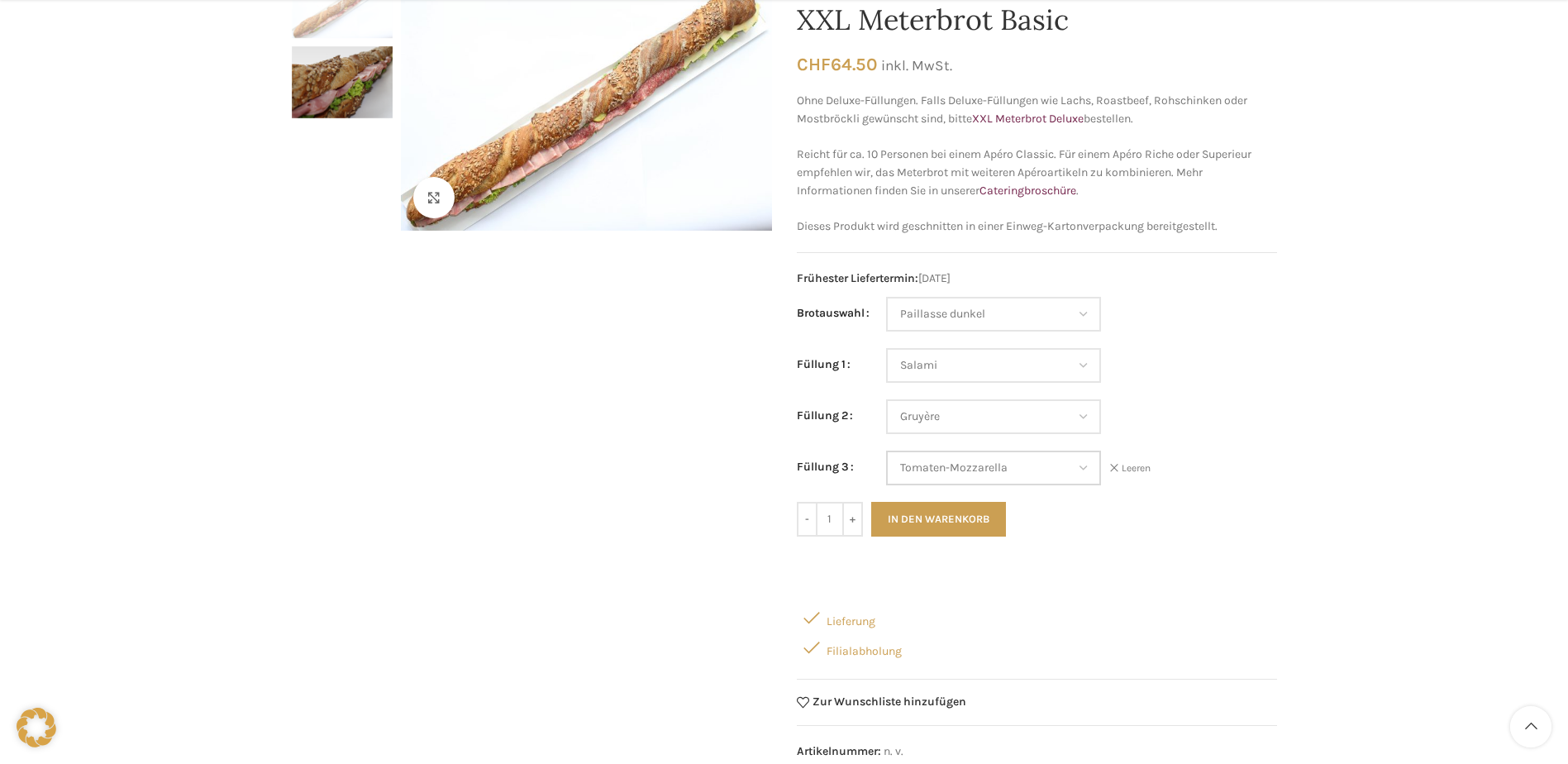
scroll to position [248, 0]
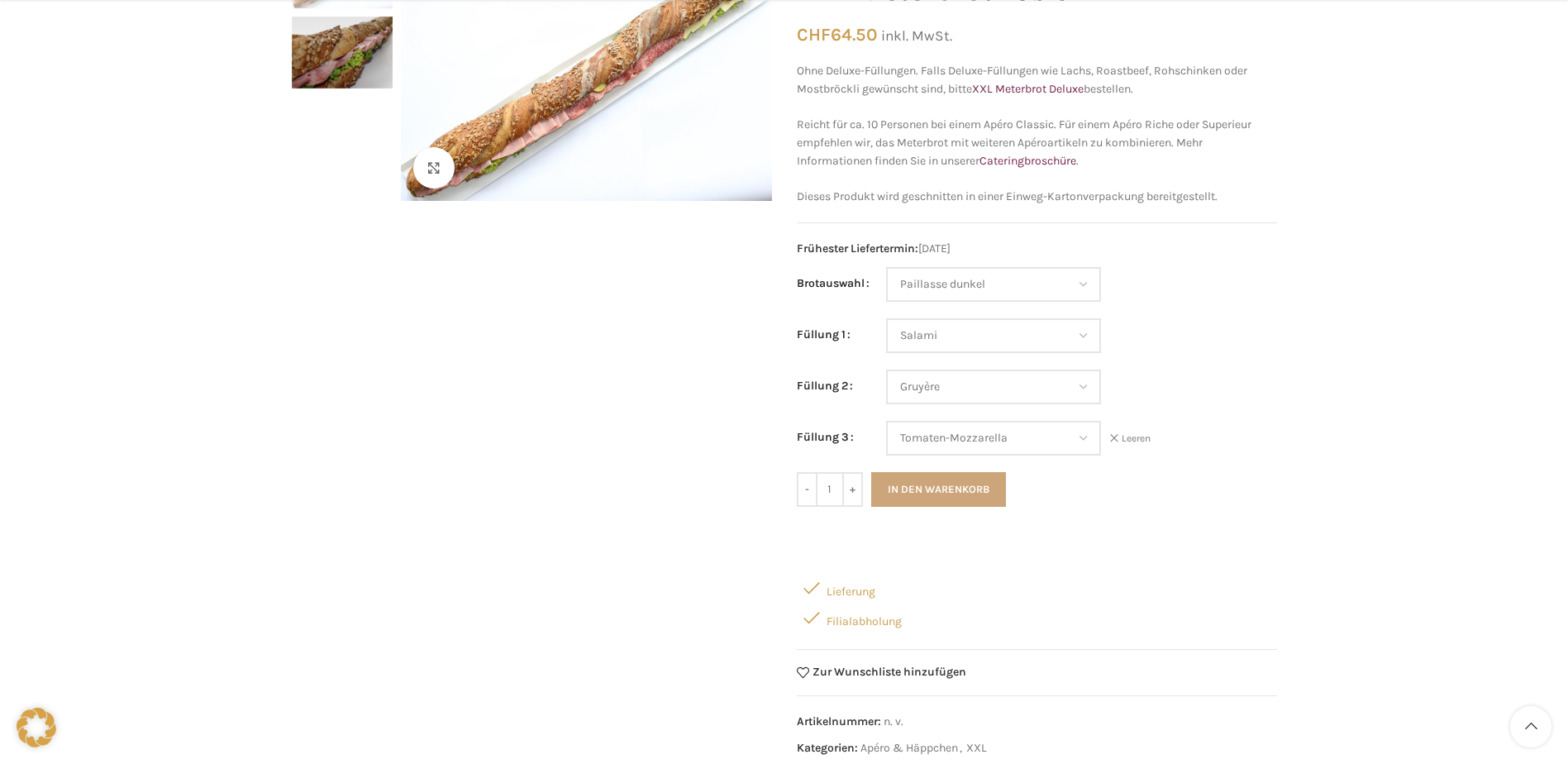
click at [943, 487] on button "In den Warenkorb" at bounding box center [938, 489] width 135 height 35
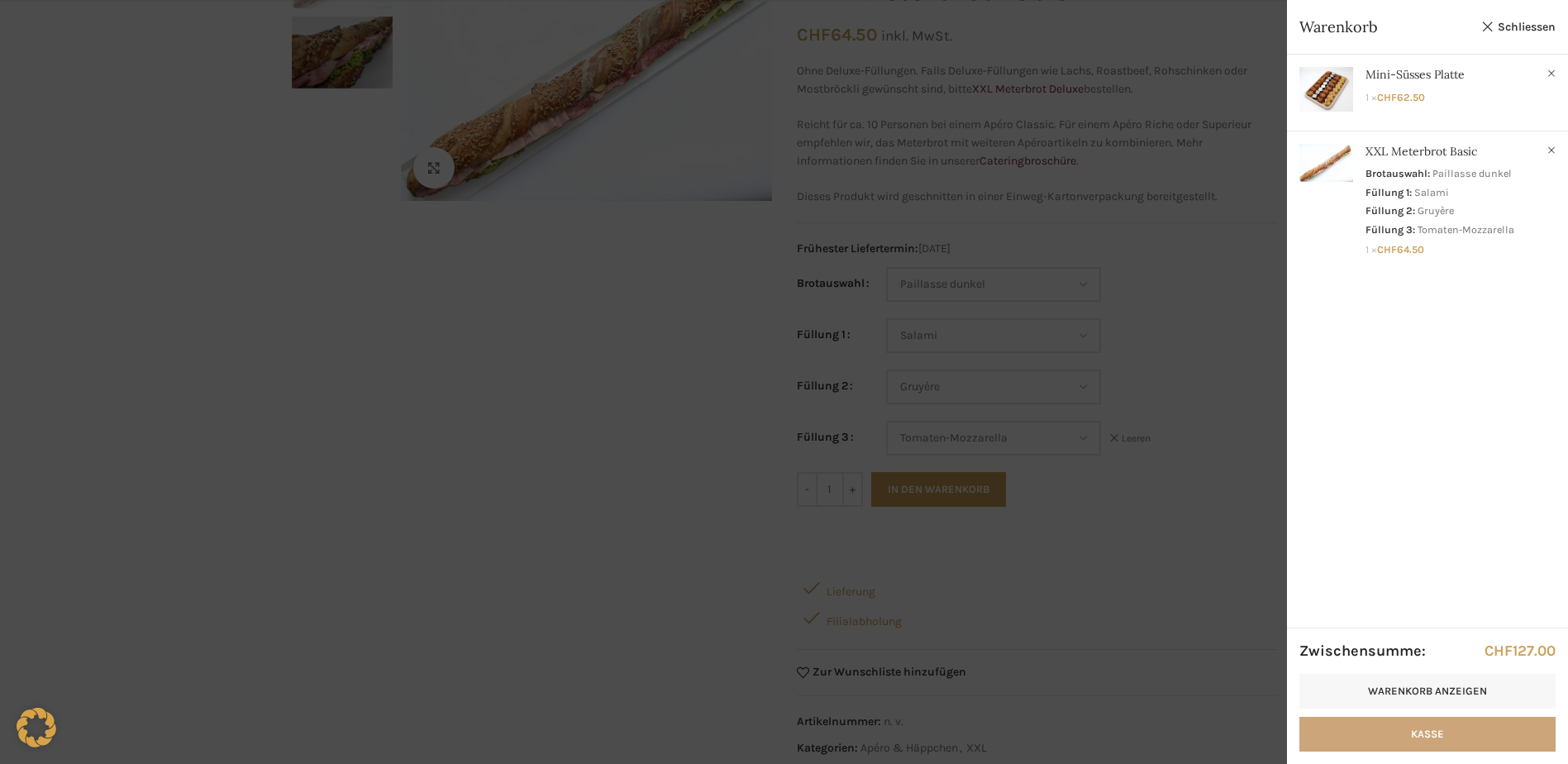
click at [1413, 731] on link "Kasse" at bounding box center [1426, 734] width 256 height 35
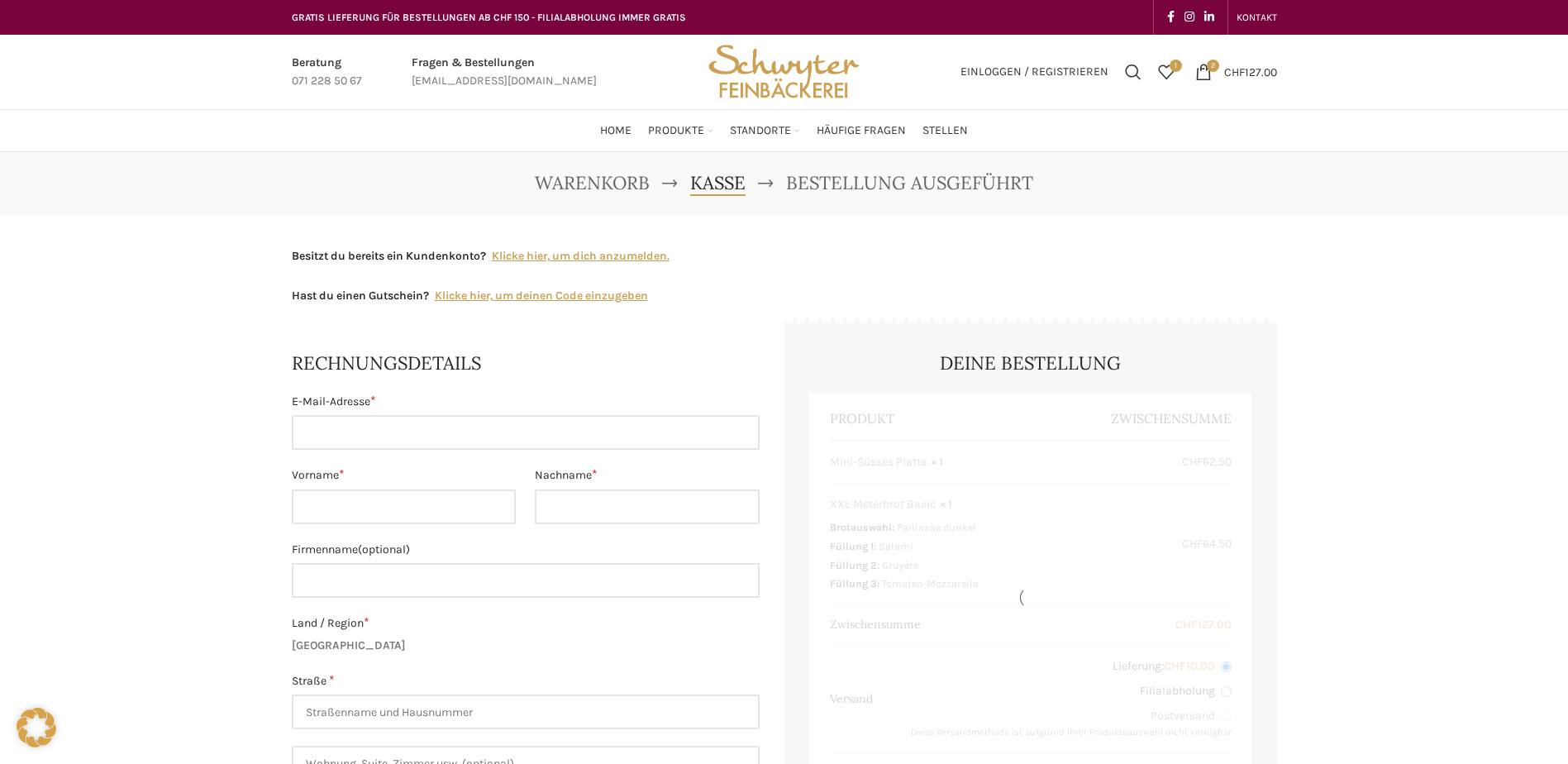
select select "SG"
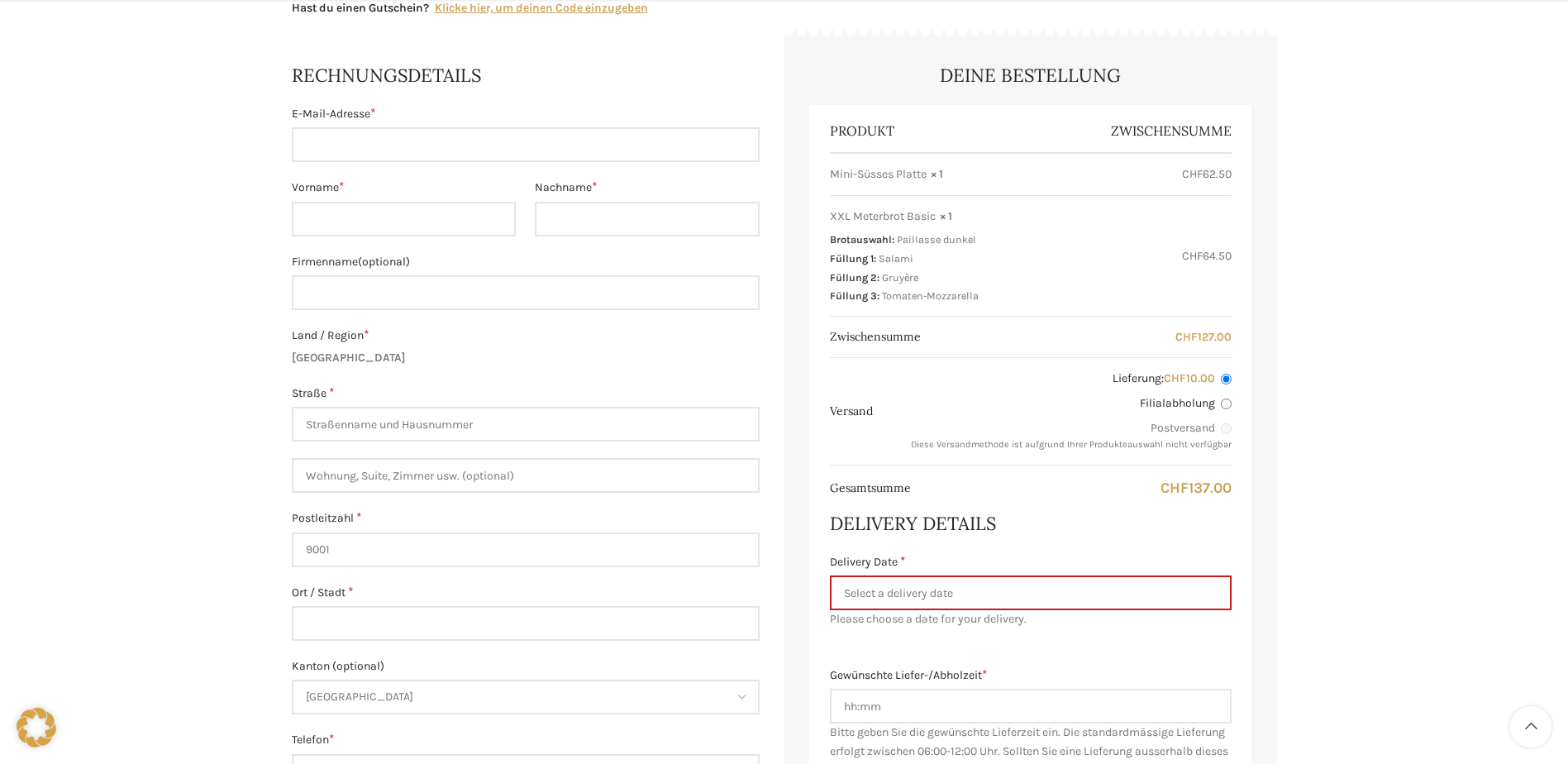
scroll to position [413, 0]
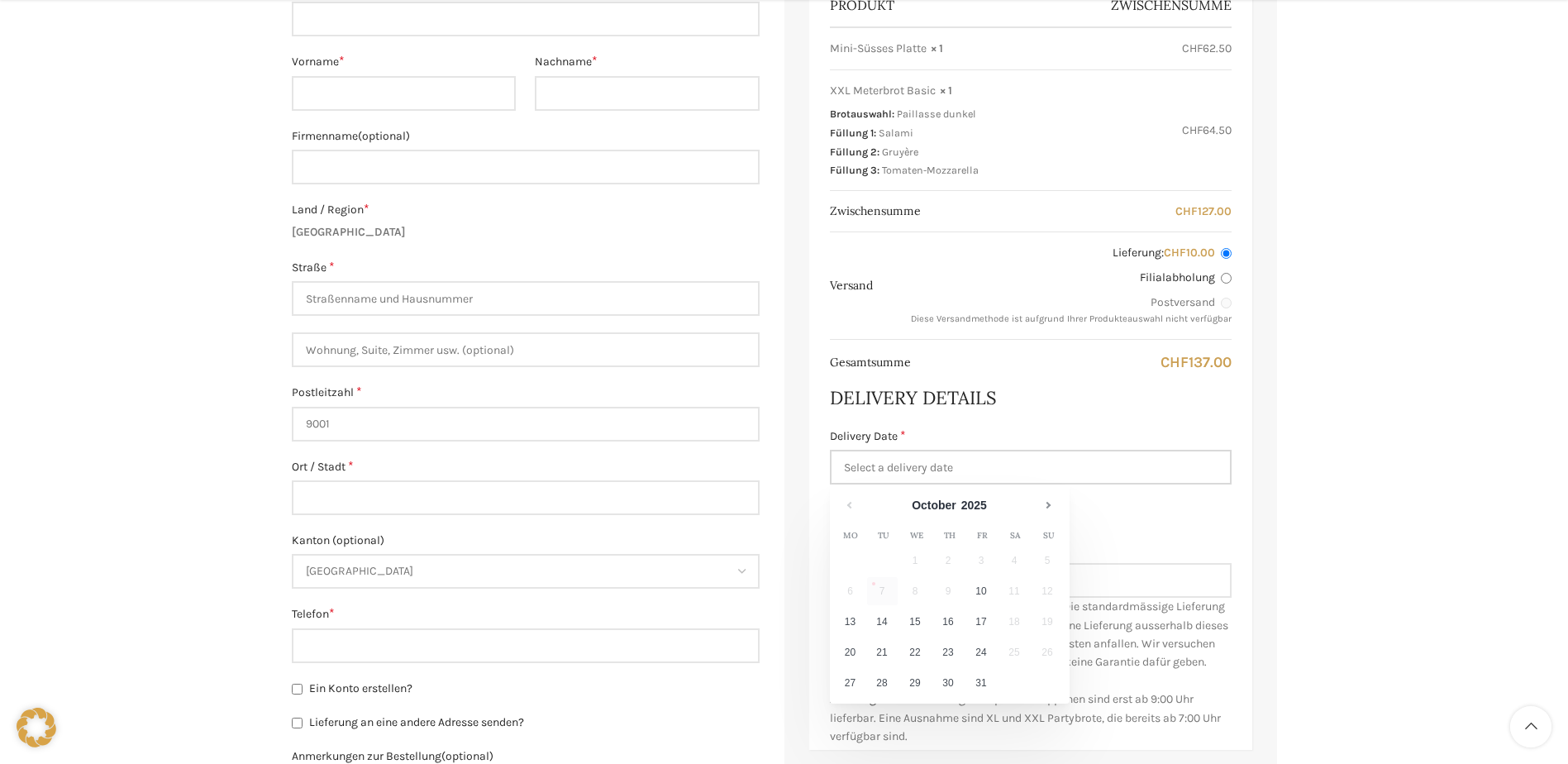
click at [974, 474] on input "Delivery Date *" at bounding box center [1030, 466] width 401 height 35
click at [850, 622] on link "13" at bounding box center [850, 622] width 28 height 28
type input "[DATE]"
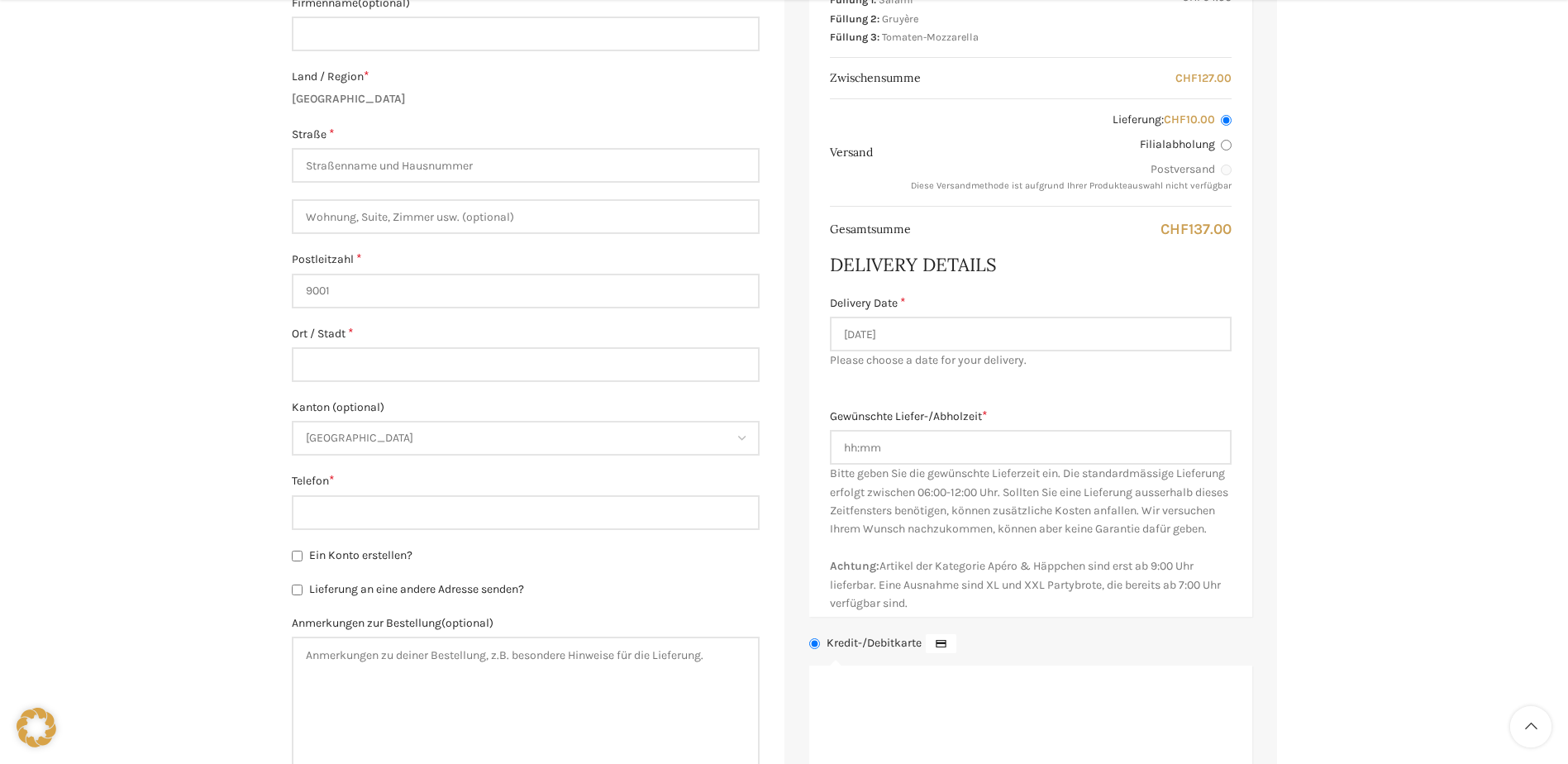
scroll to position [579, 0]
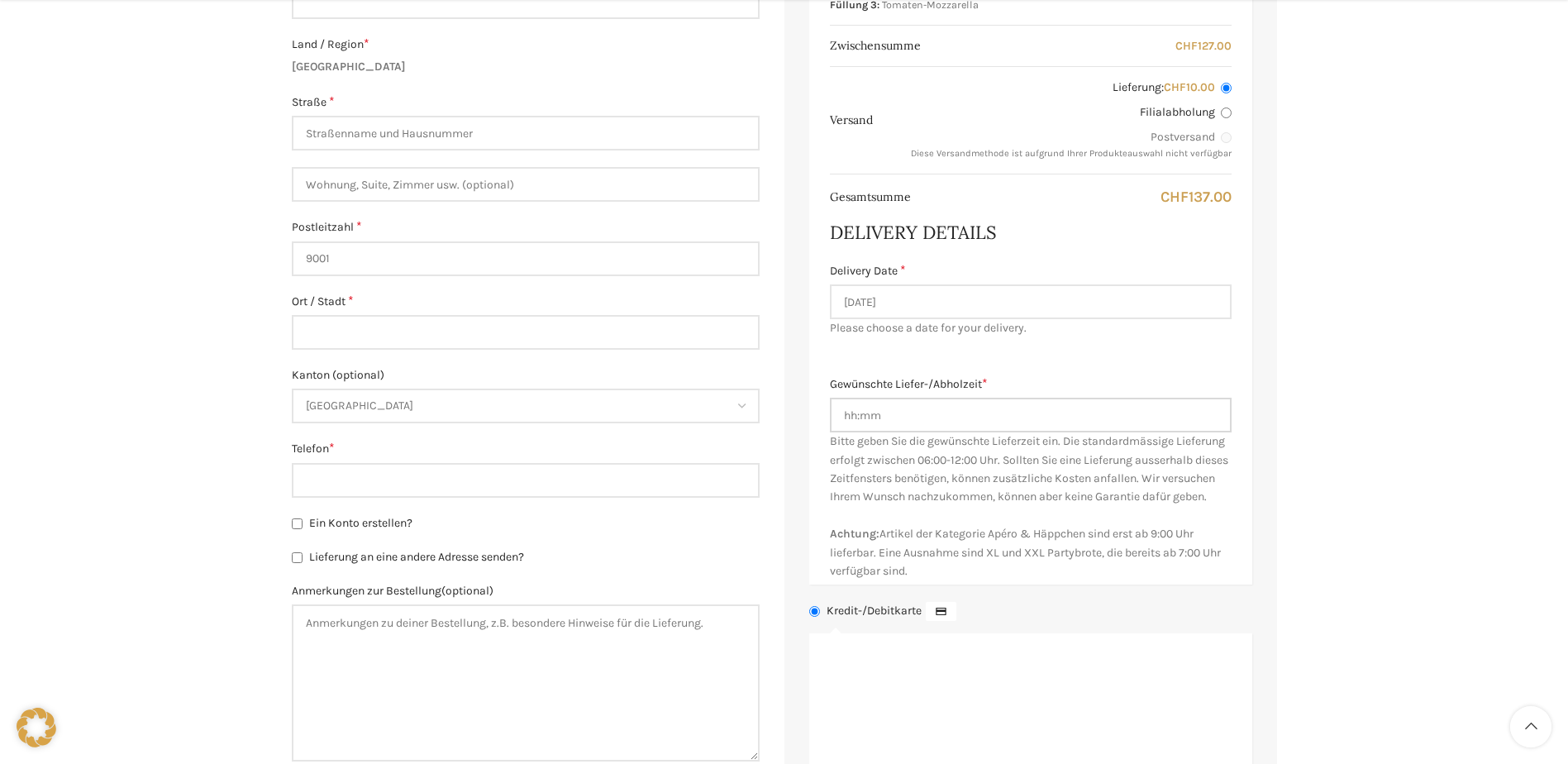
click at [849, 418] on input "Gewünschte Liefer-/Abholzeit *" at bounding box center [1030, 415] width 401 height 35
click at [846, 414] on input "Gewünschte Liefer-/Abholzeit *" at bounding box center [1030, 415] width 401 height 35
type input "08:00"
click at [974, 494] on span "Bitte geben Sie die gewünschte Lieferzeit ein. Die standardmässige Lieferung er…" at bounding box center [1029, 506] width 399 height 144
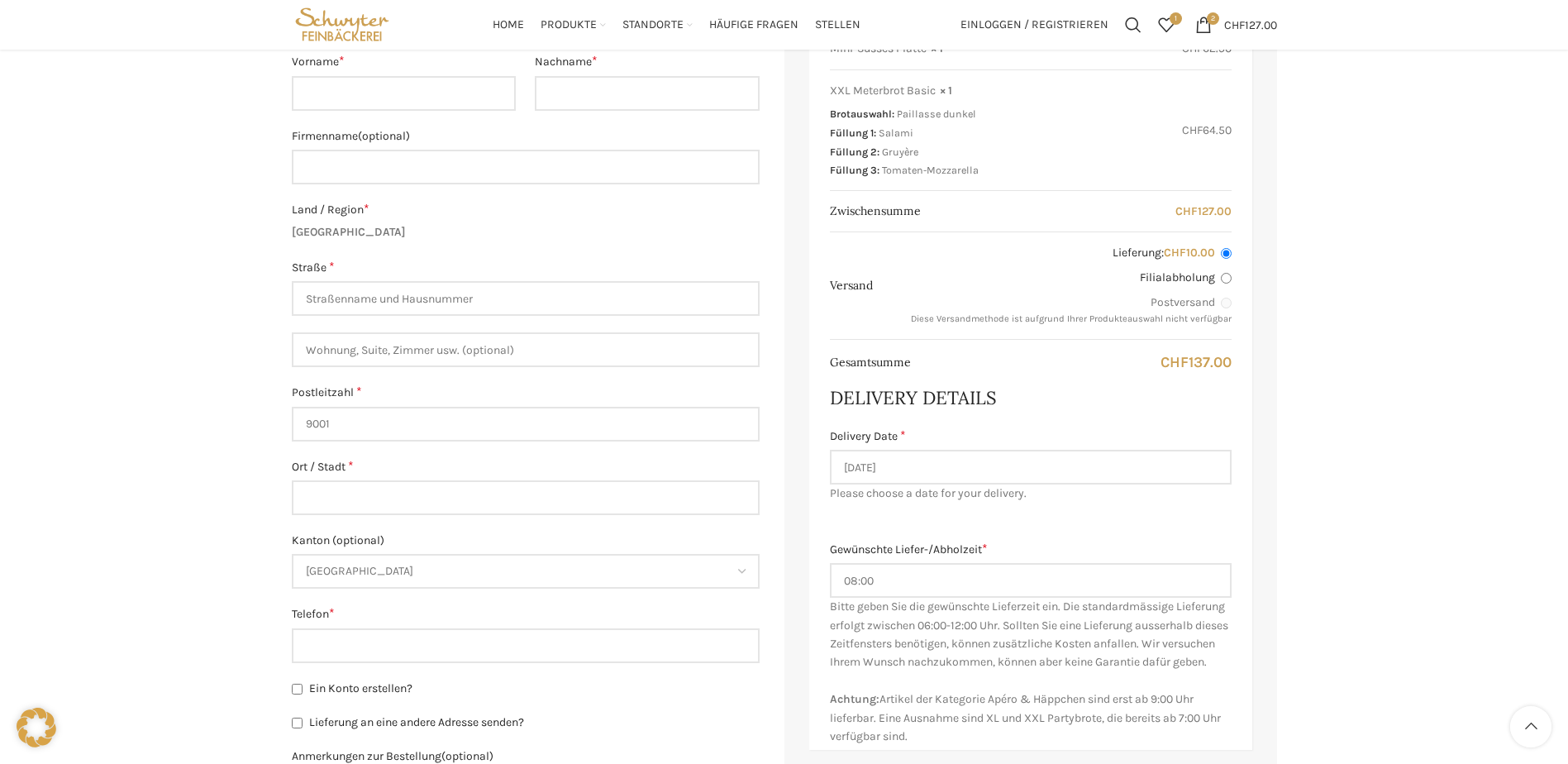
scroll to position [331, 0]
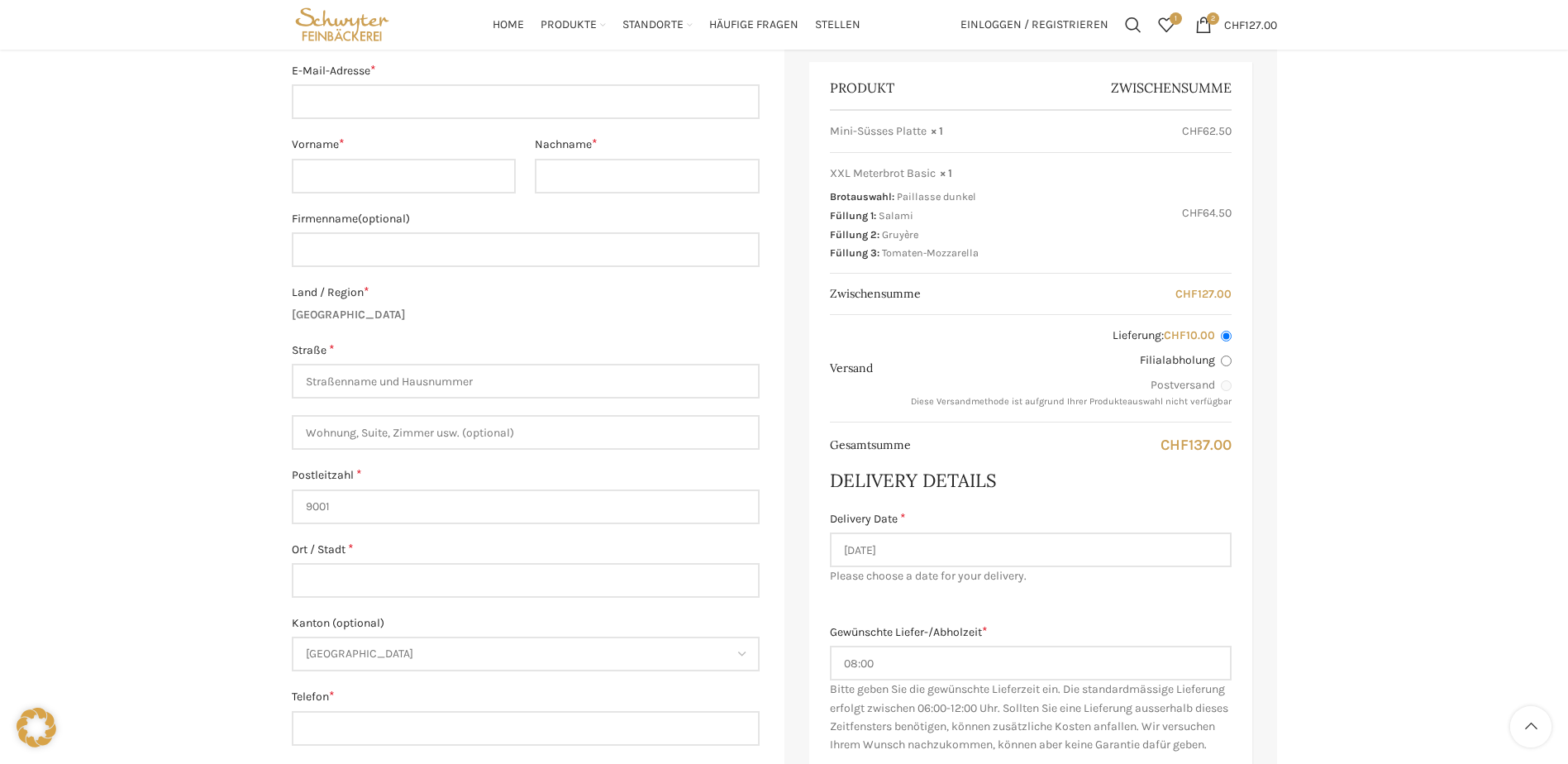
drag, startPoint x: 832, startPoint y: 129, endPoint x: 966, endPoint y: 136, distance: 134.2
click at [966, 136] on div "Mini-Süsses Platte × 1 CHF 62.50" at bounding box center [1030, 131] width 401 height 17
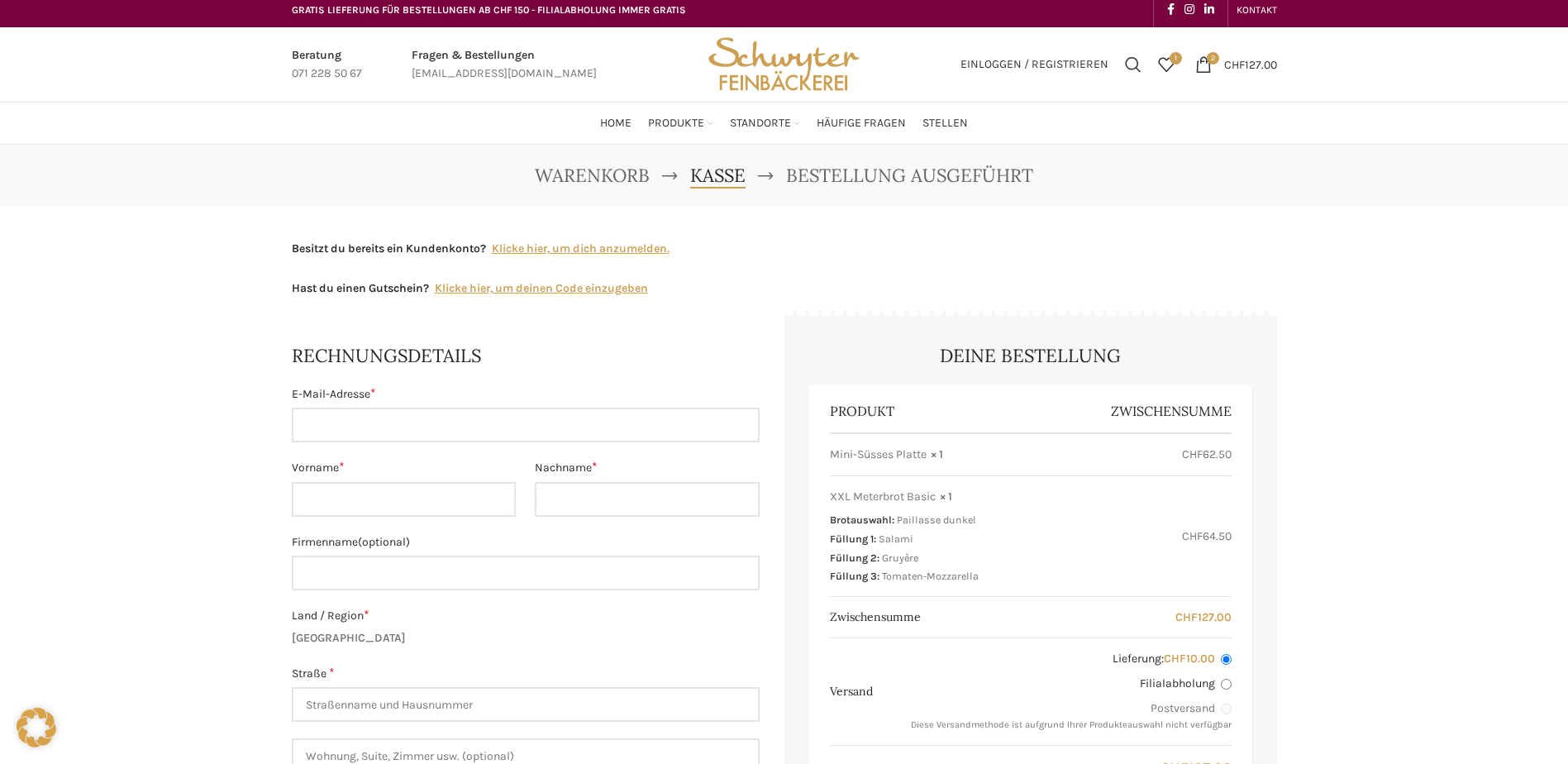
scroll to position [0, 0]
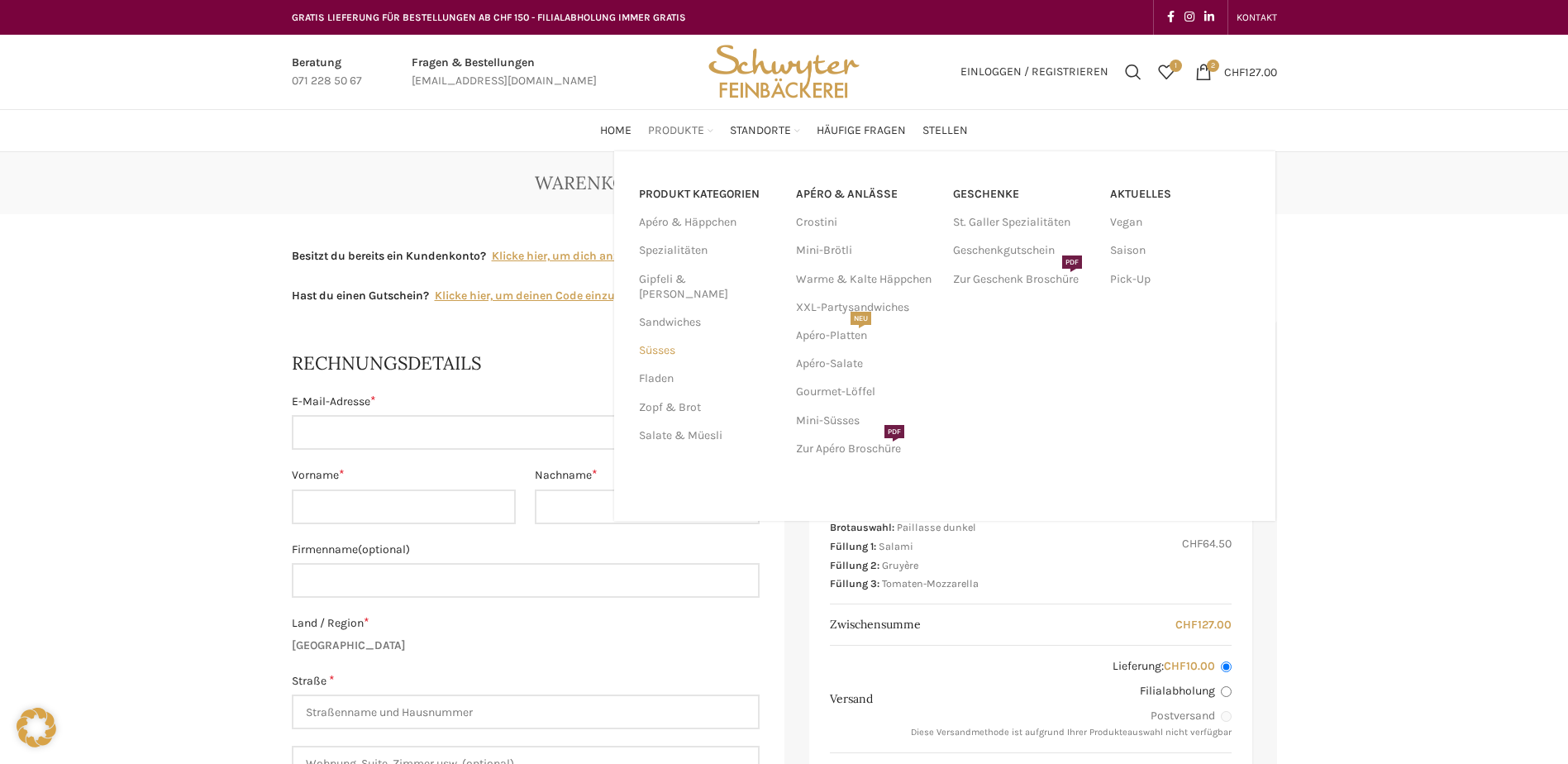
click at [668, 337] on link "Süsses" at bounding box center [707, 351] width 137 height 28
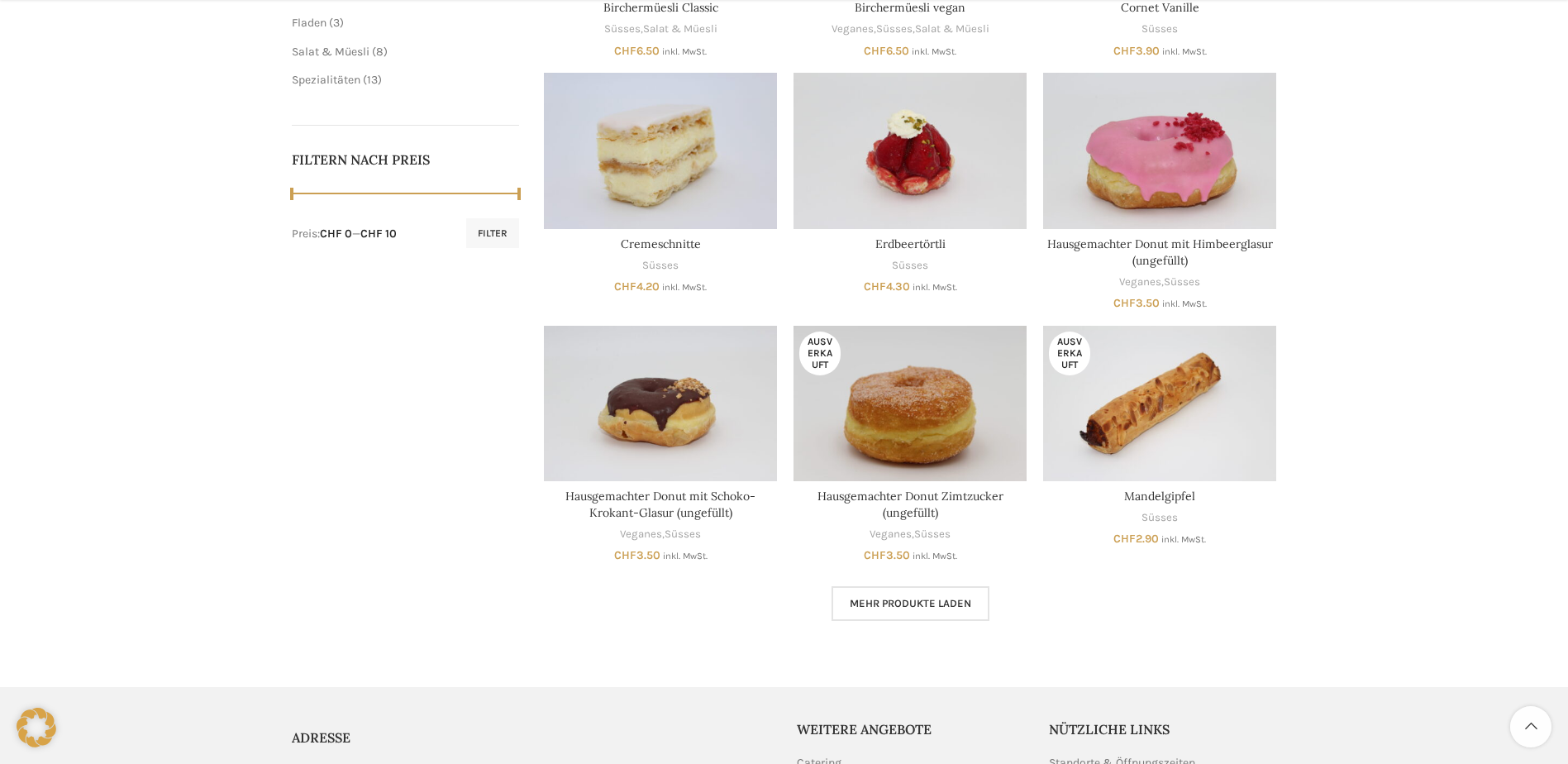
scroll to position [745, 0]
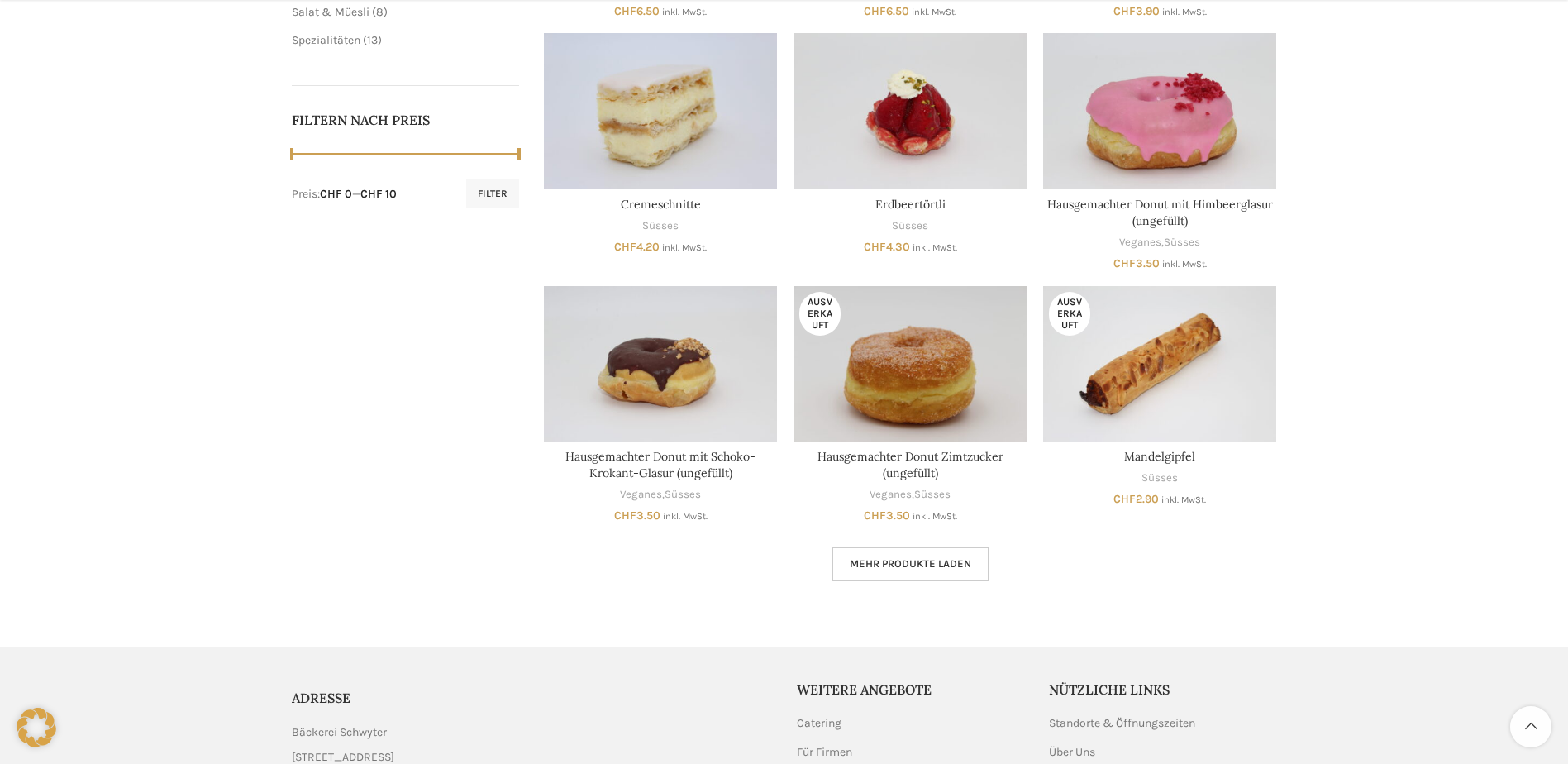
click at [890, 573] on link "Mehr Produkte laden" at bounding box center [910, 564] width 158 height 35
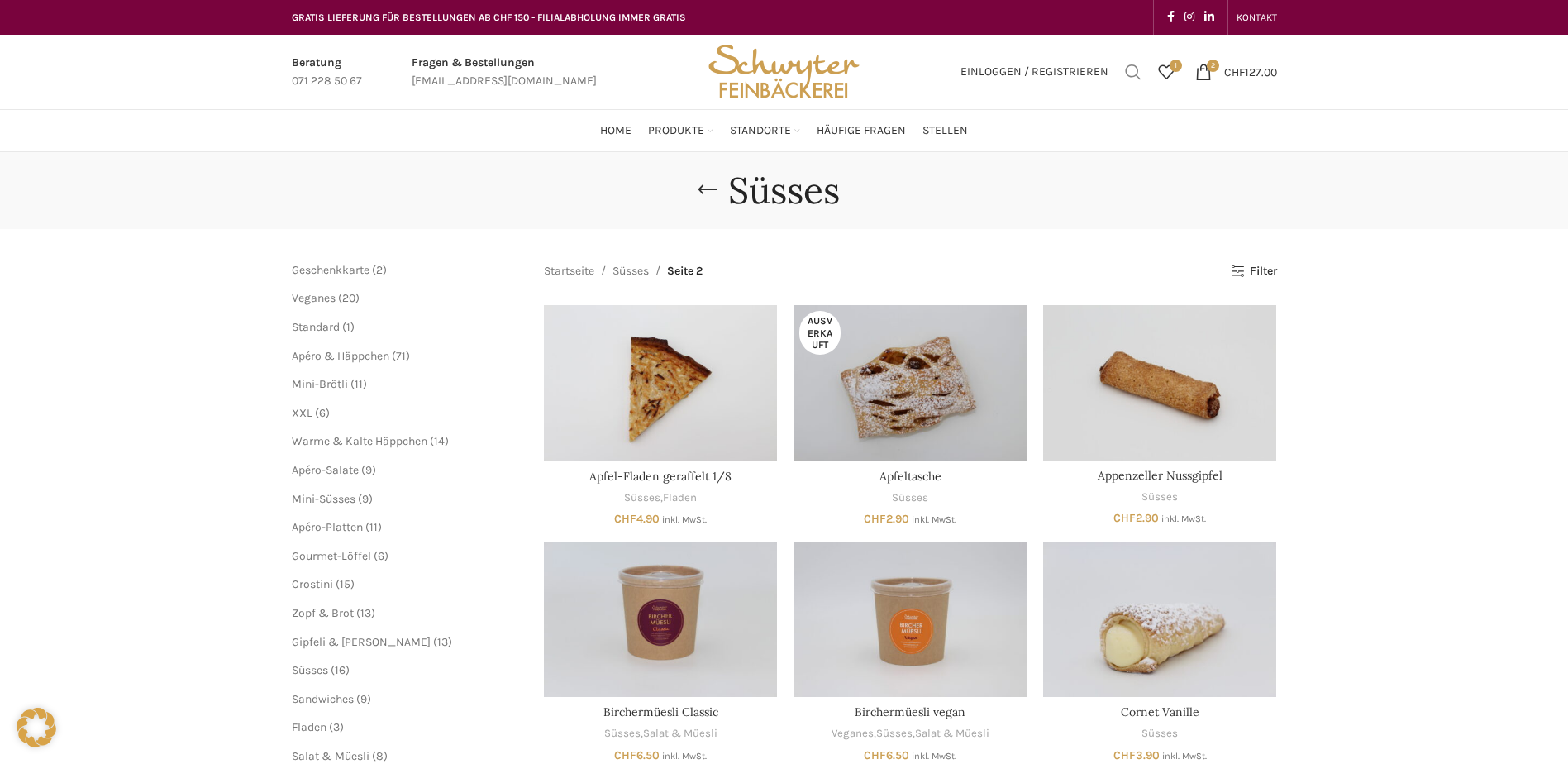
click at [1134, 69] on span "Suchen" at bounding box center [1133, 72] width 17 height 17
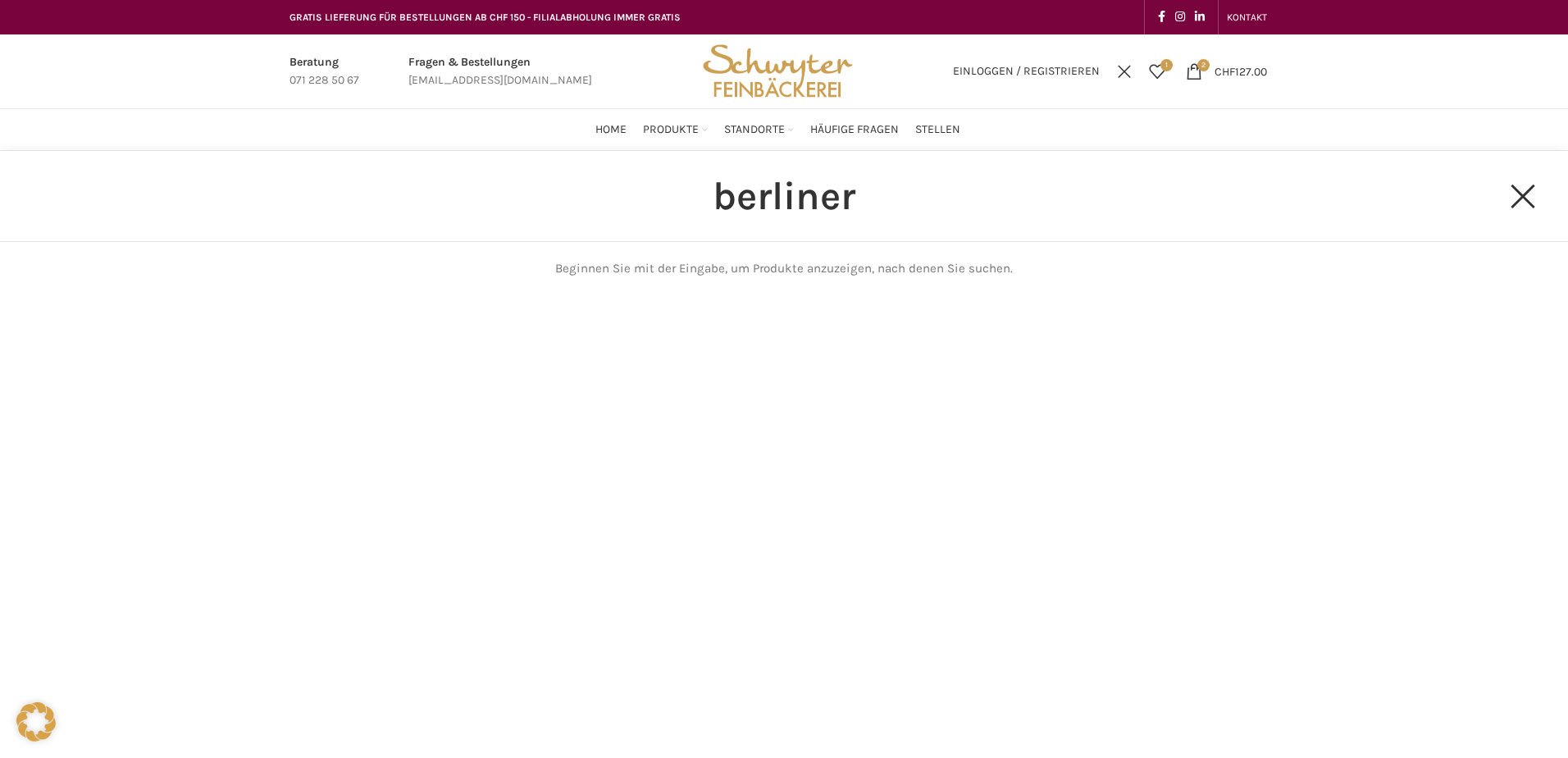
type input "berliner"
click button "Search" at bounding box center [0, 0] width 0 height 0
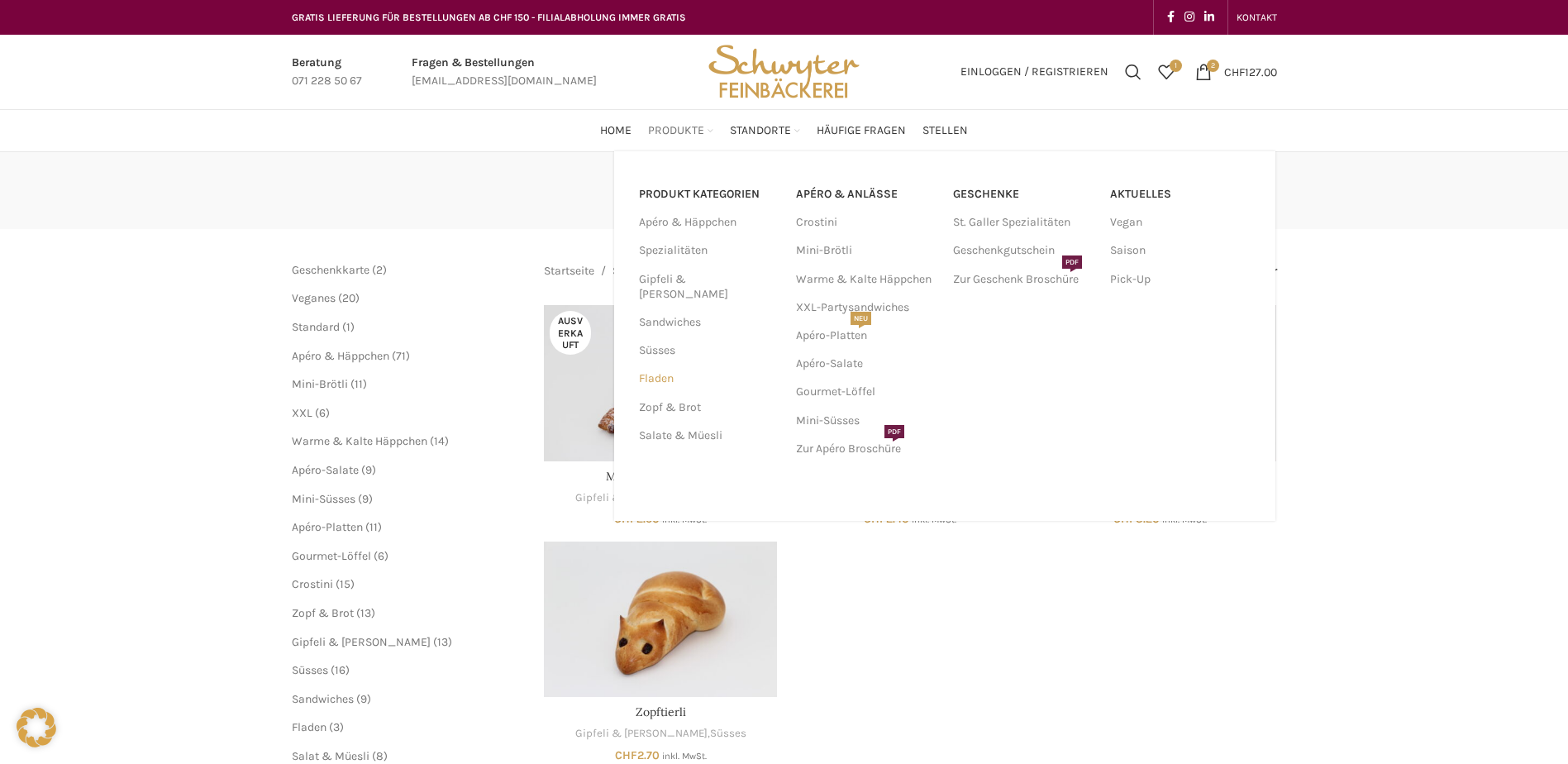
click at [666, 364] on link "Fladen" at bounding box center [707, 378] width 137 height 28
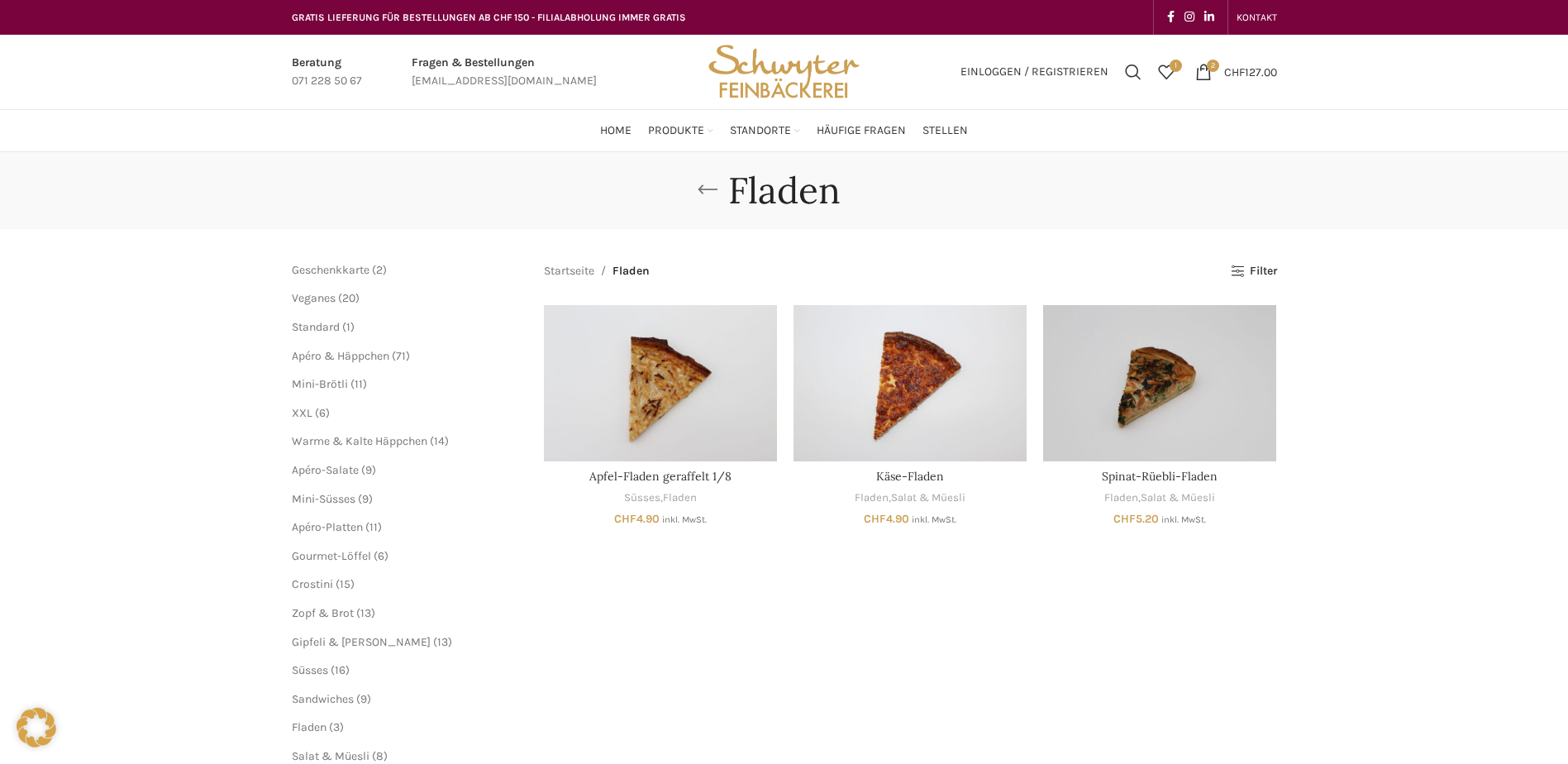
click at [706, 181] on link "Go back" at bounding box center [707, 190] width 42 height 33
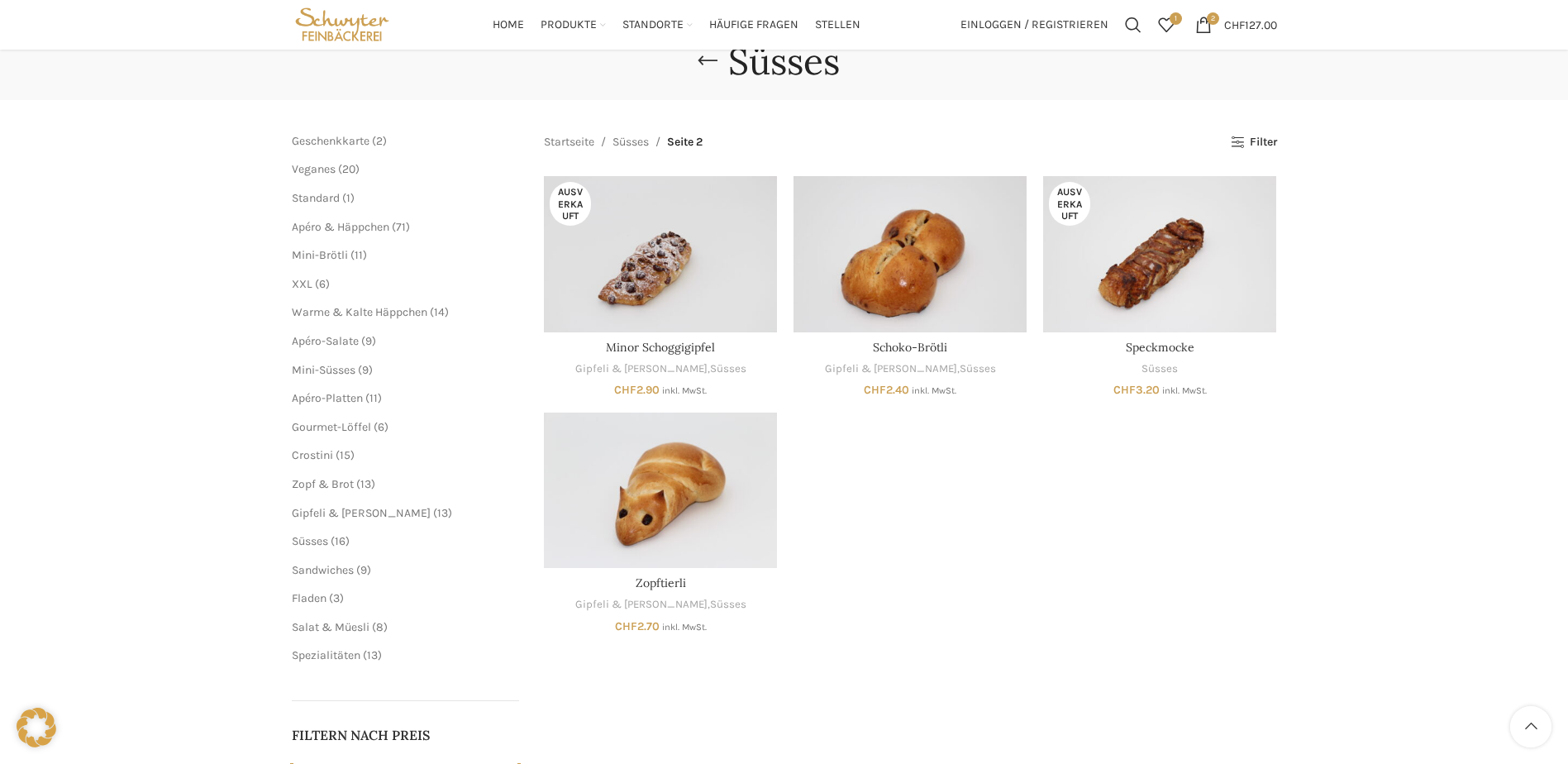
scroll to position [82, 0]
